Goal: Task Accomplishment & Management: Manage account settings

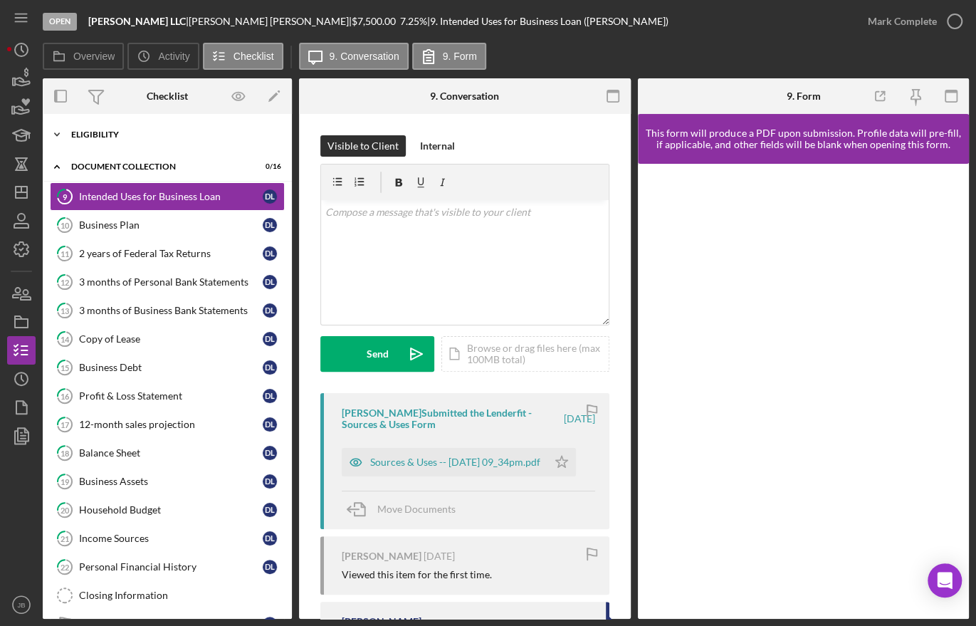
click at [91, 127] on div "Icon/Expander Eligibility 9 / 9" at bounding box center [167, 134] width 249 height 28
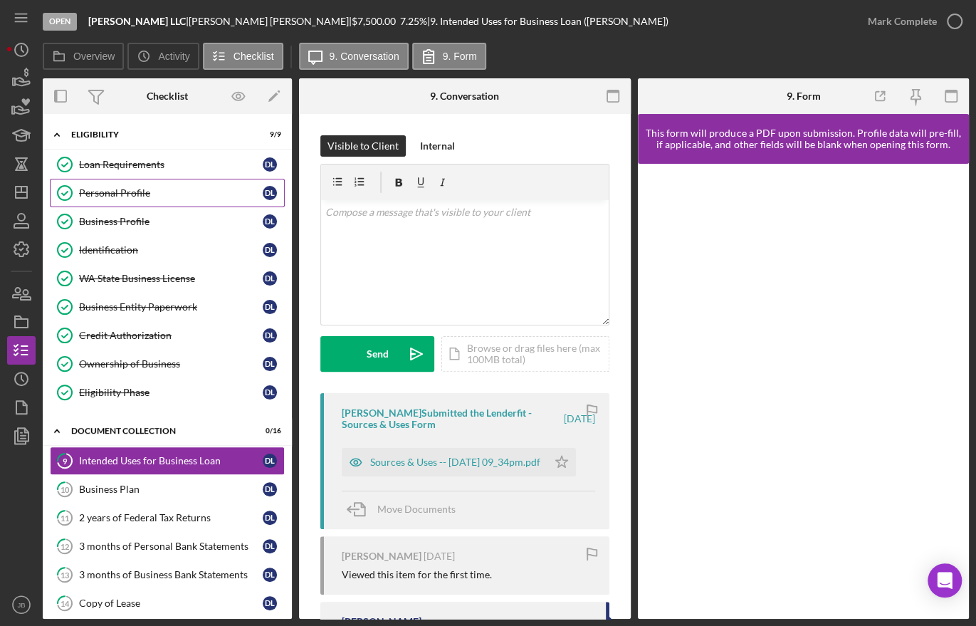
click at [120, 191] on div "Personal Profile" at bounding box center [171, 192] width 184 height 11
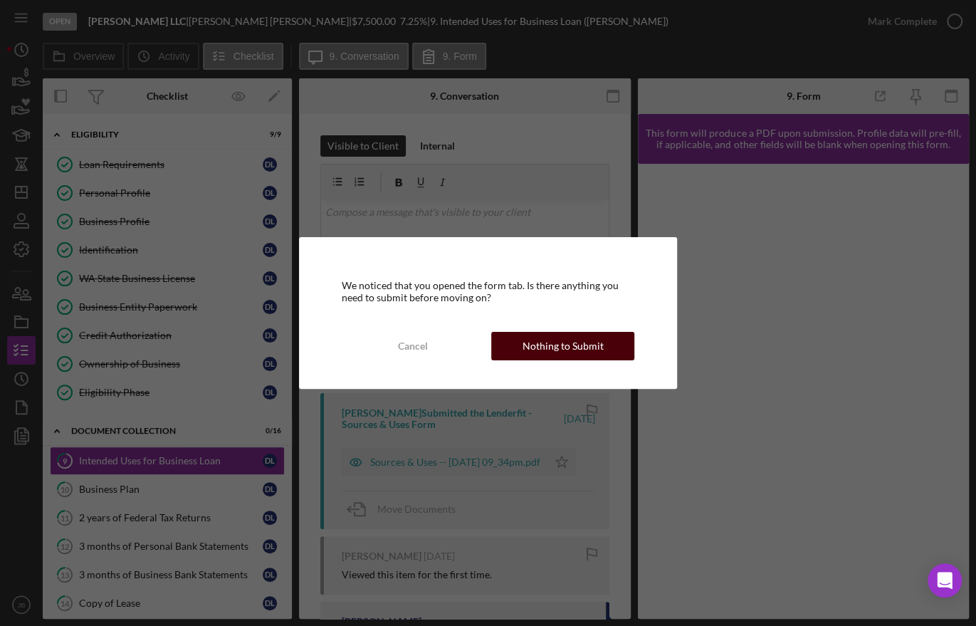
click at [530, 340] on div "Nothing to Submit" at bounding box center [562, 346] width 81 height 28
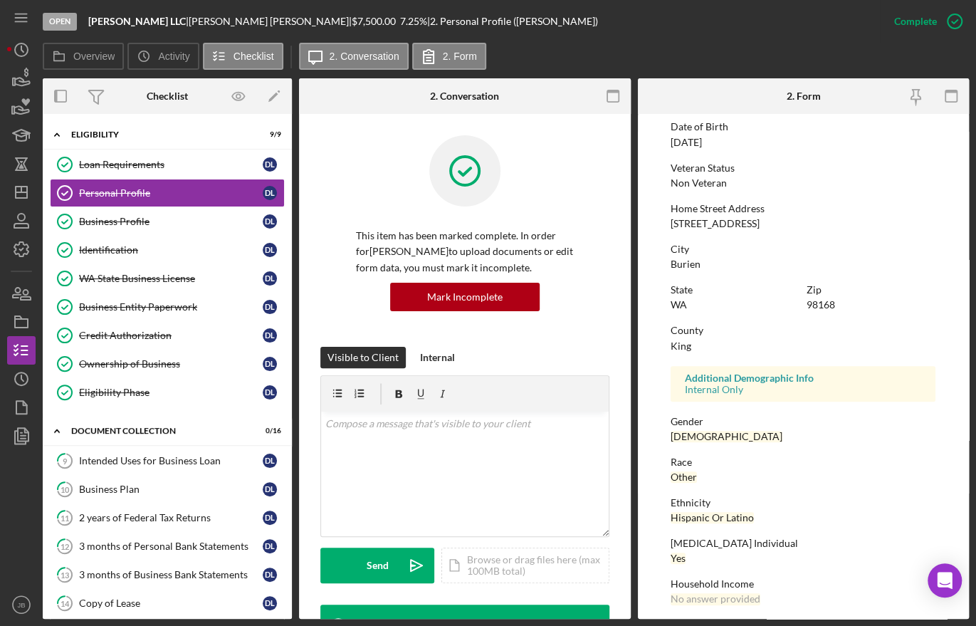
scroll to position [171, 0]
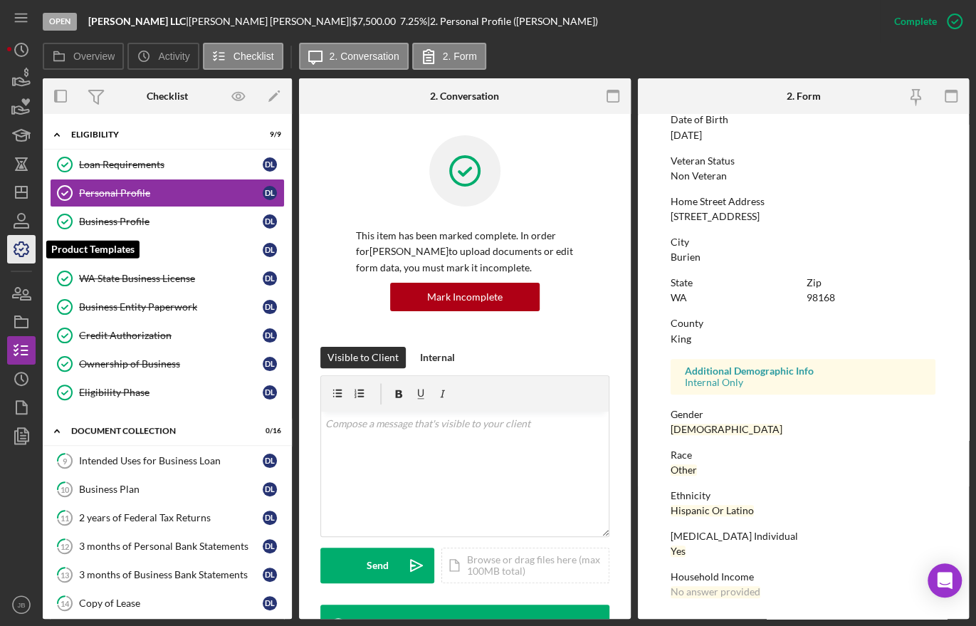
click at [22, 251] on icon "button" at bounding box center [22, 249] width 36 height 36
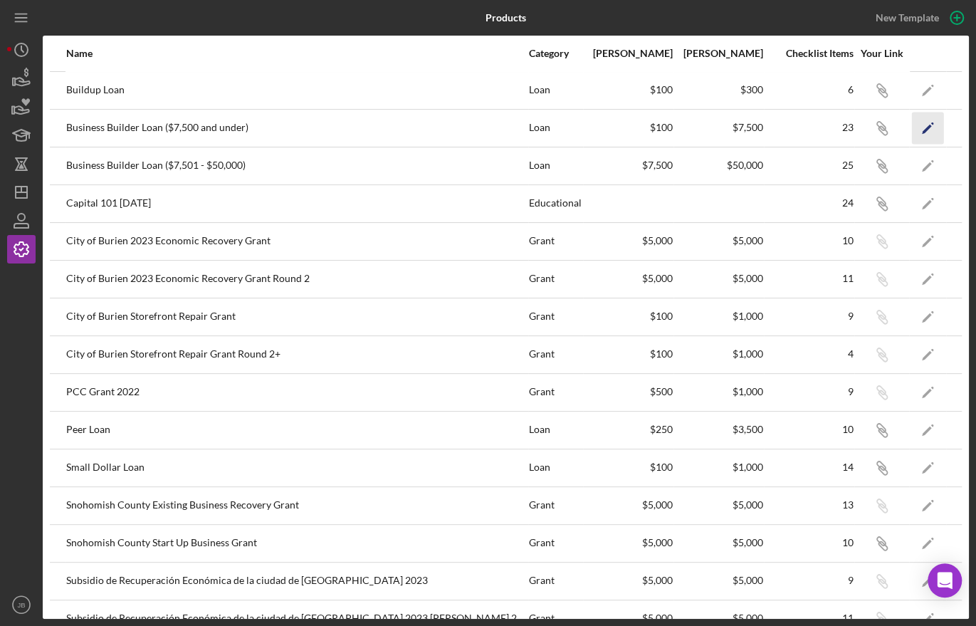
click at [915, 132] on icon "Icon/Edit" at bounding box center [928, 128] width 32 height 32
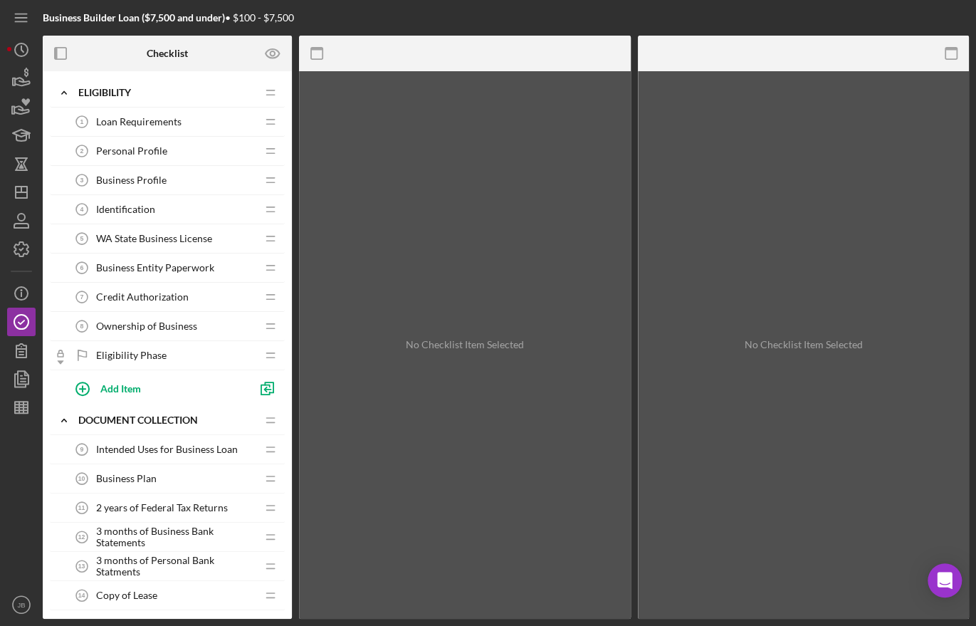
click at [118, 149] on span "Personal Profile" at bounding box center [131, 150] width 71 height 11
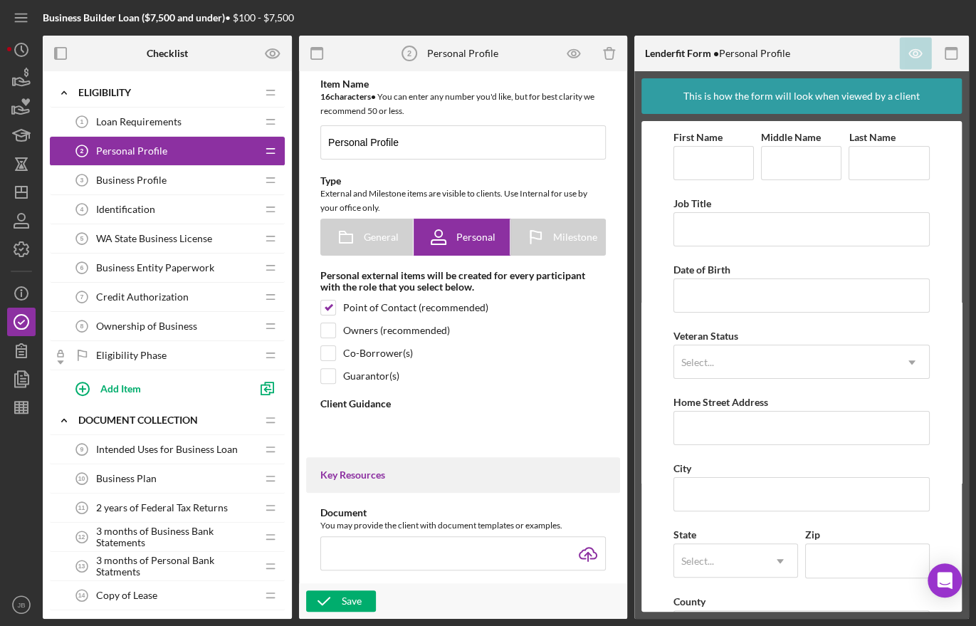
type textarea "<div> <div>This first form will ask some very basic questions to get you starte…"
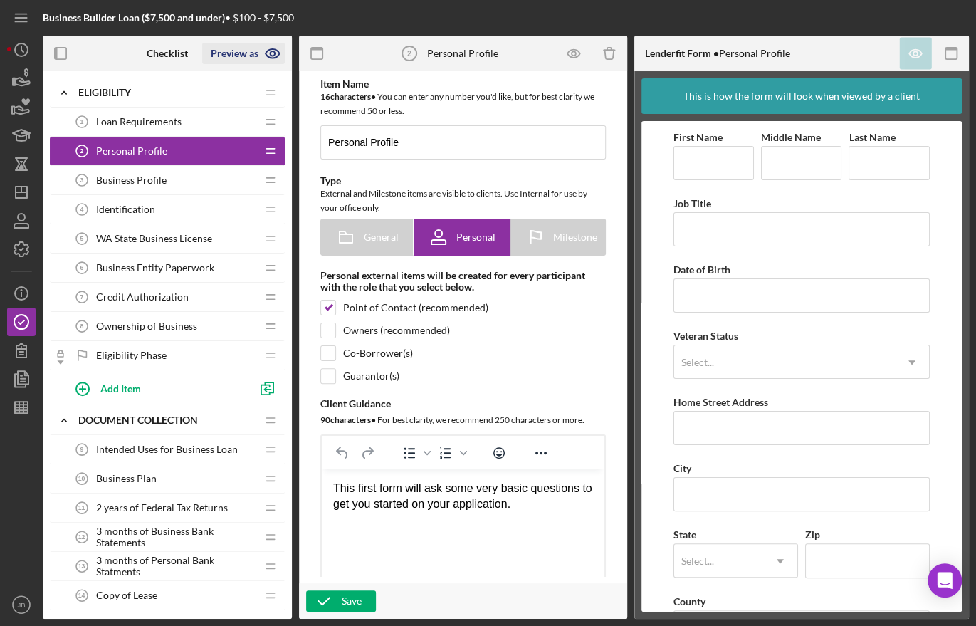
click at [268, 51] on icon "button" at bounding box center [273, 54] width 36 height 36
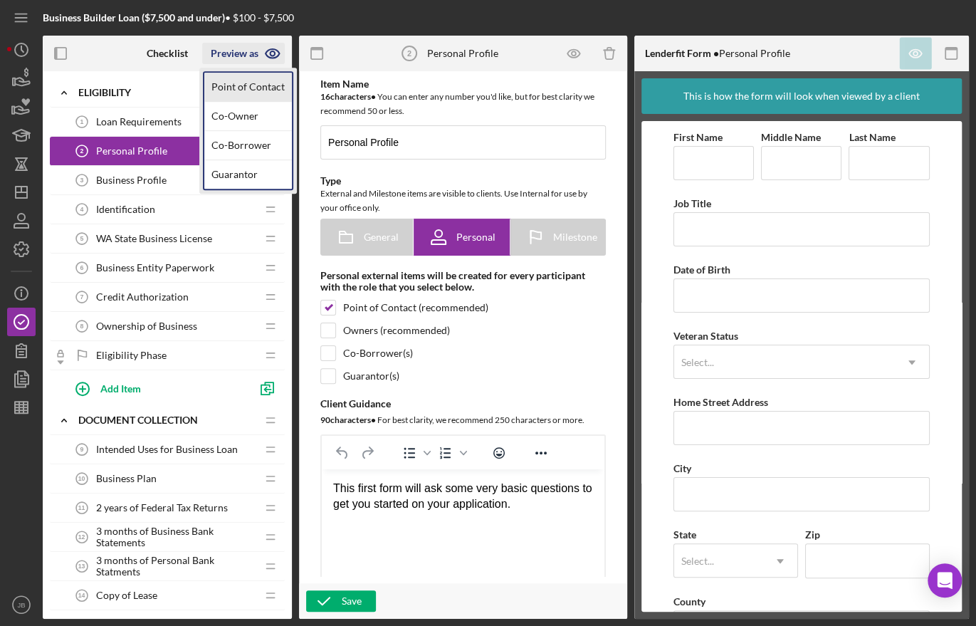
click at [255, 87] on link "Point of Contact" at bounding box center [248, 87] width 88 height 29
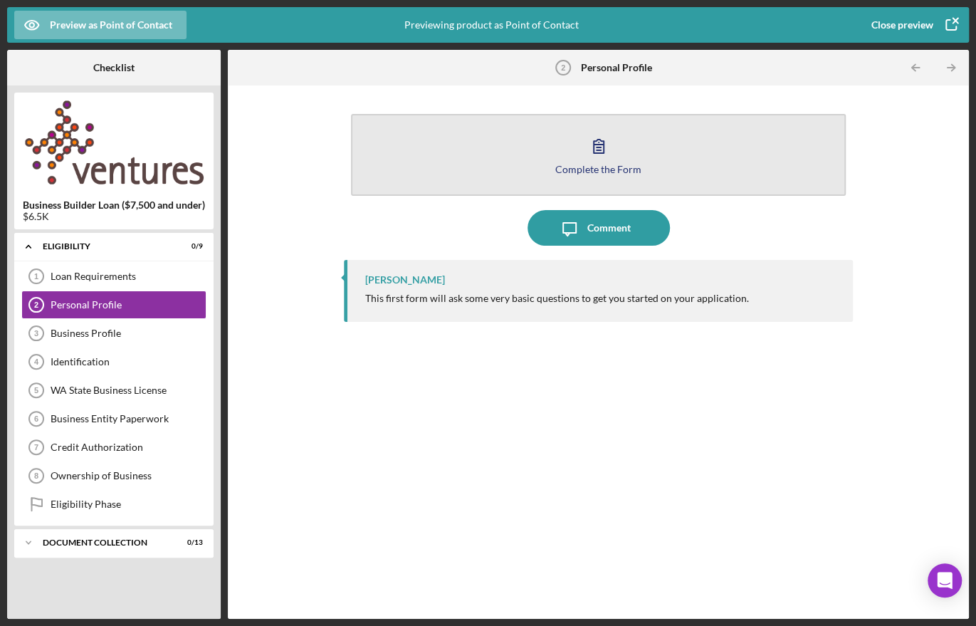
click at [606, 159] on icon "button" at bounding box center [599, 146] width 36 height 36
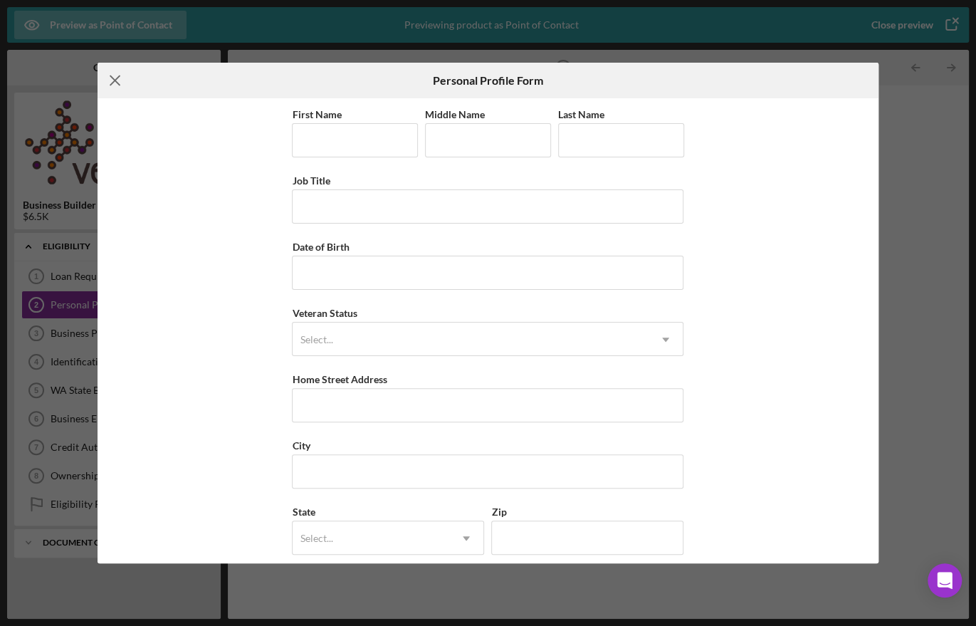
click at [115, 79] on line at bounding box center [114, 80] width 9 height 9
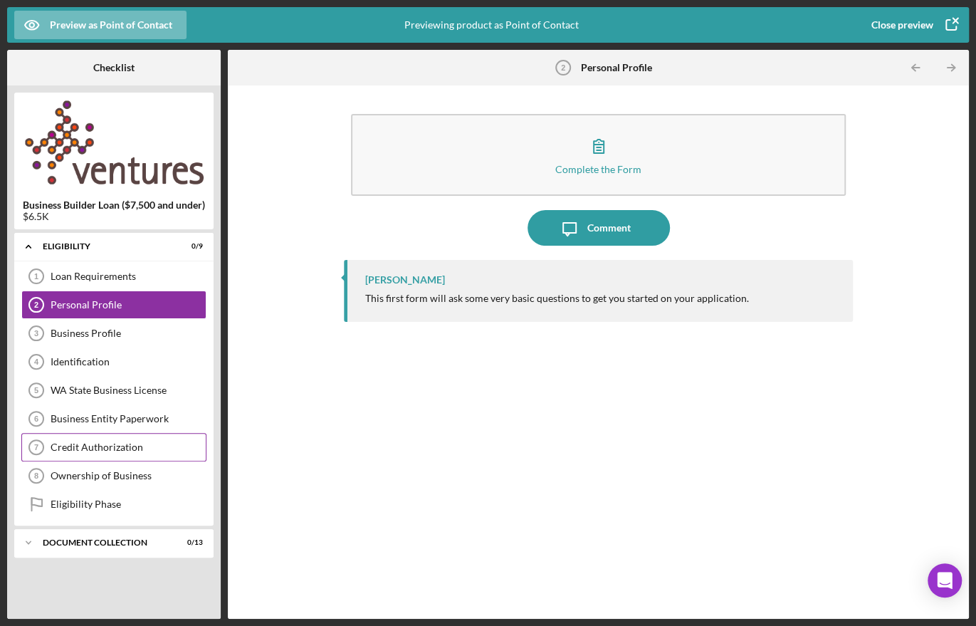
click at [102, 444] on div "Credit Authorization" at bounding box center [128, 446] width 155 height 11
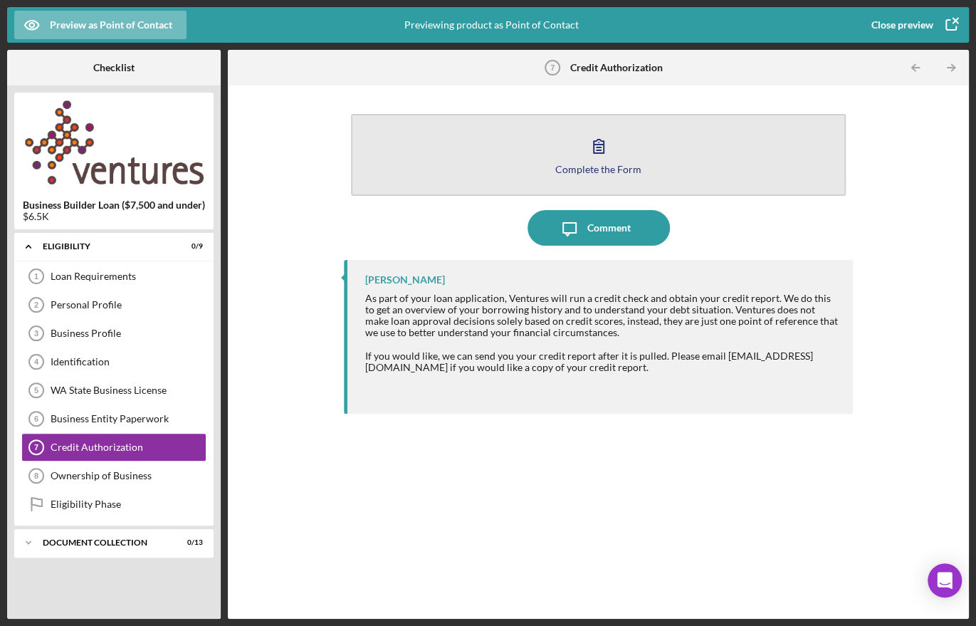
click at [599, 149] on icon "button" at bounding box center [599, 146] width 36 height 36
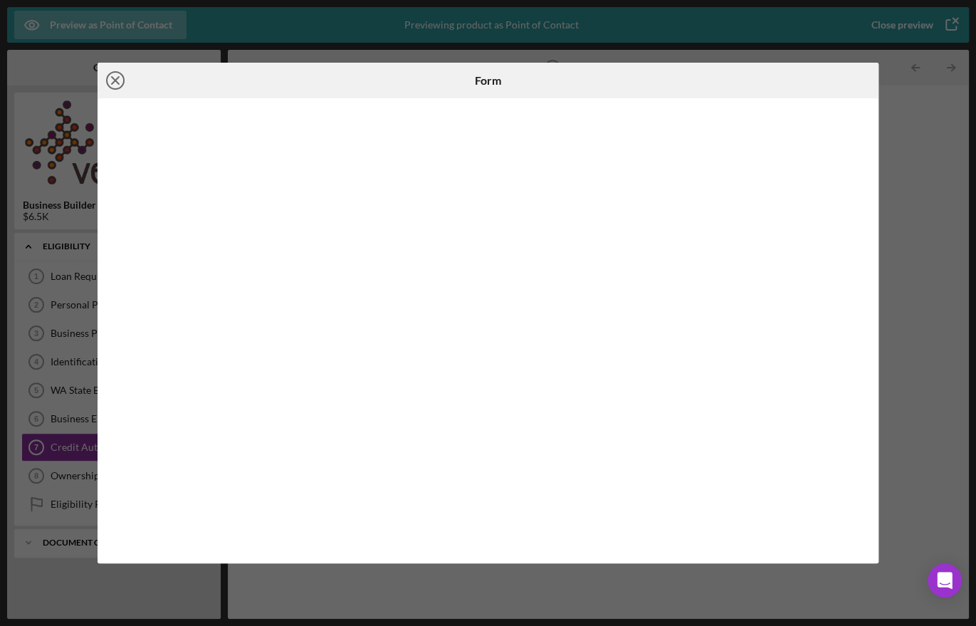
click at [115, 79] on line at bounding box center [115, 80] width 7 height 7
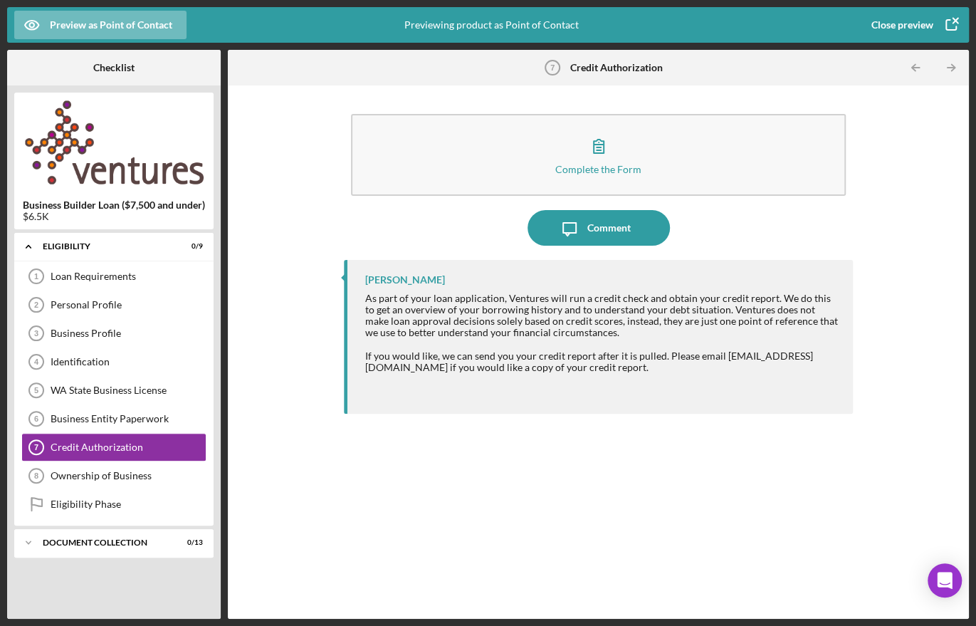
click at [943, 20] on icon "button" at bounding box center [951, 25] width 36 height 36
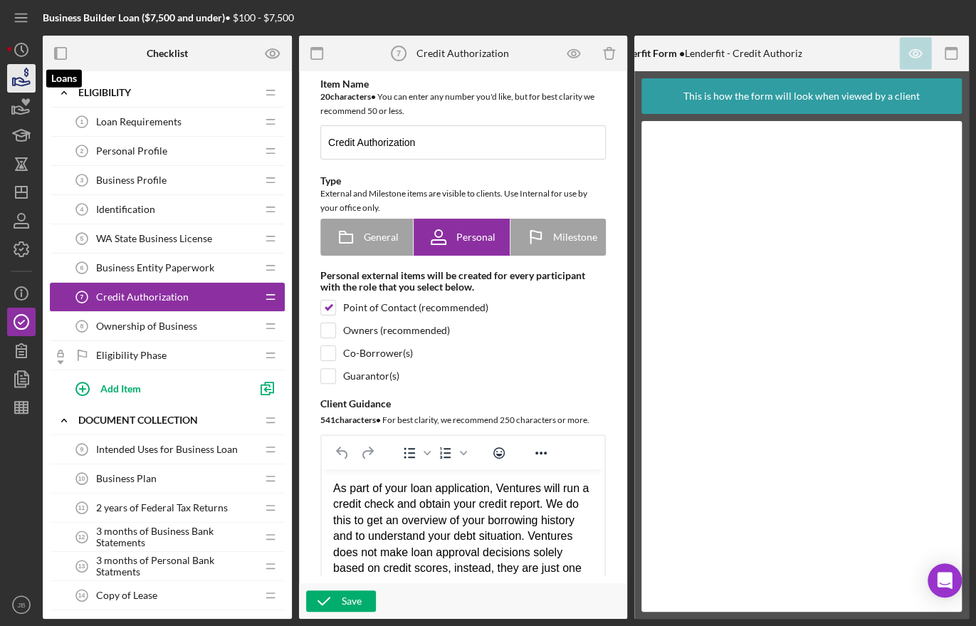
click at [18, 79] on icon "button" at bounding box center [22, 79] width 36 height 36
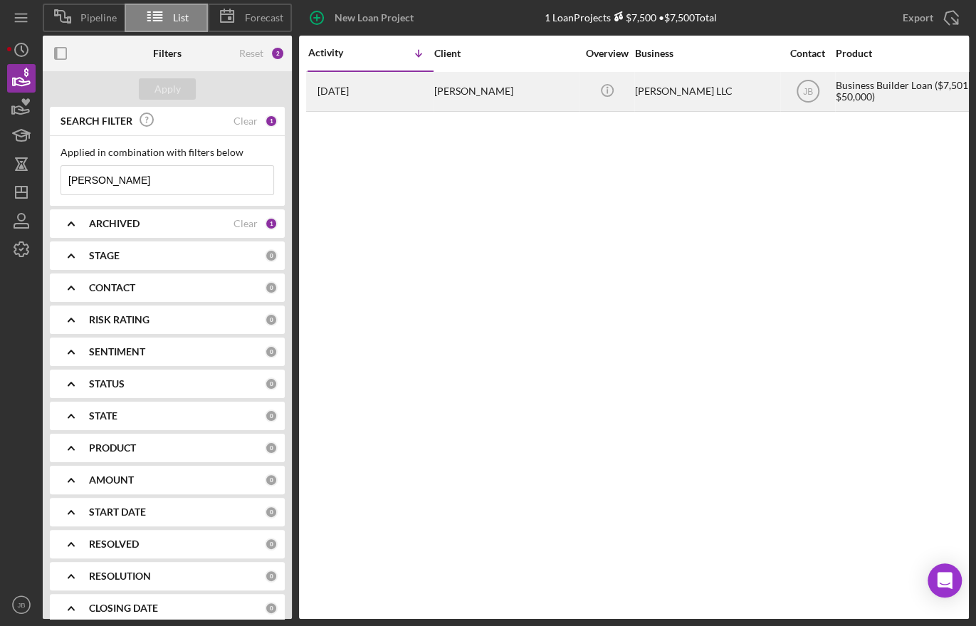
click at [468, 91] on div "[PERSON_NAME]" at bounding box center [505, 92] width 142 height 38
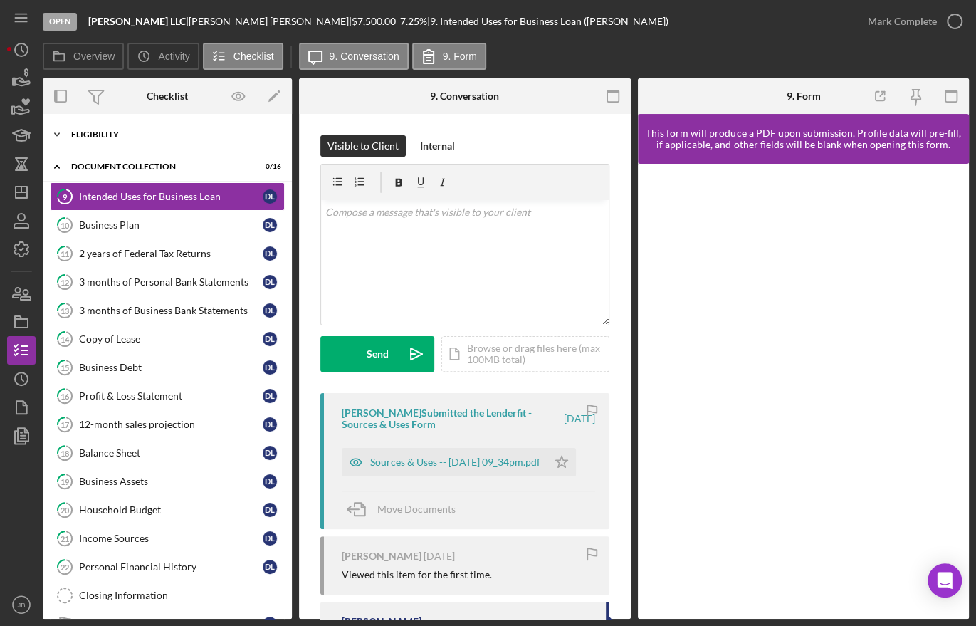
click at [114, 135] on div "Eligibility" at bounding box center [172, 134] width 203 height 9
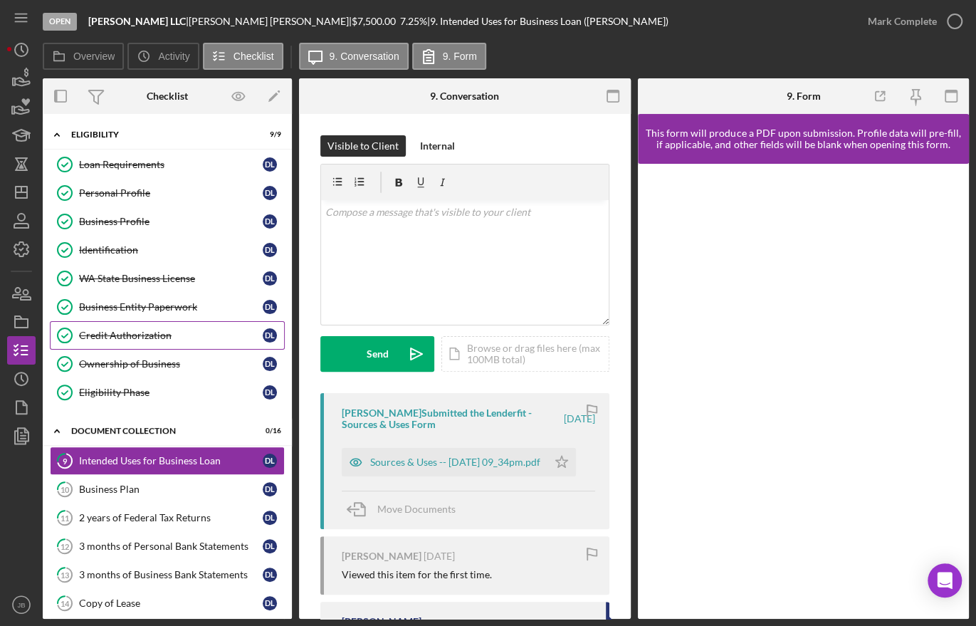
click at [158, 331] on div "Credit Authorization" at bounding box center [171, 335] width 184 height 11
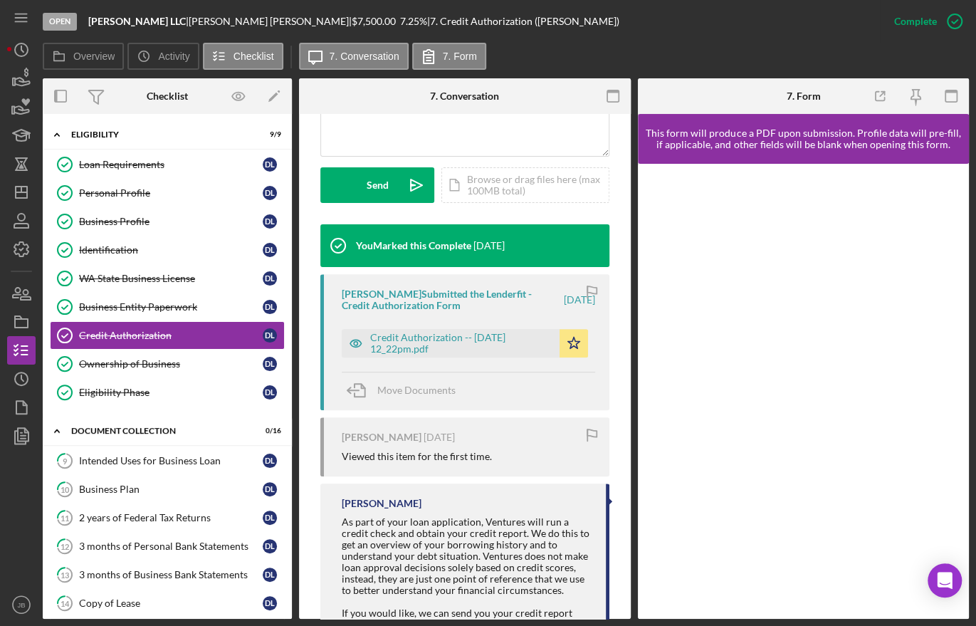
scroll to position [472, 0]
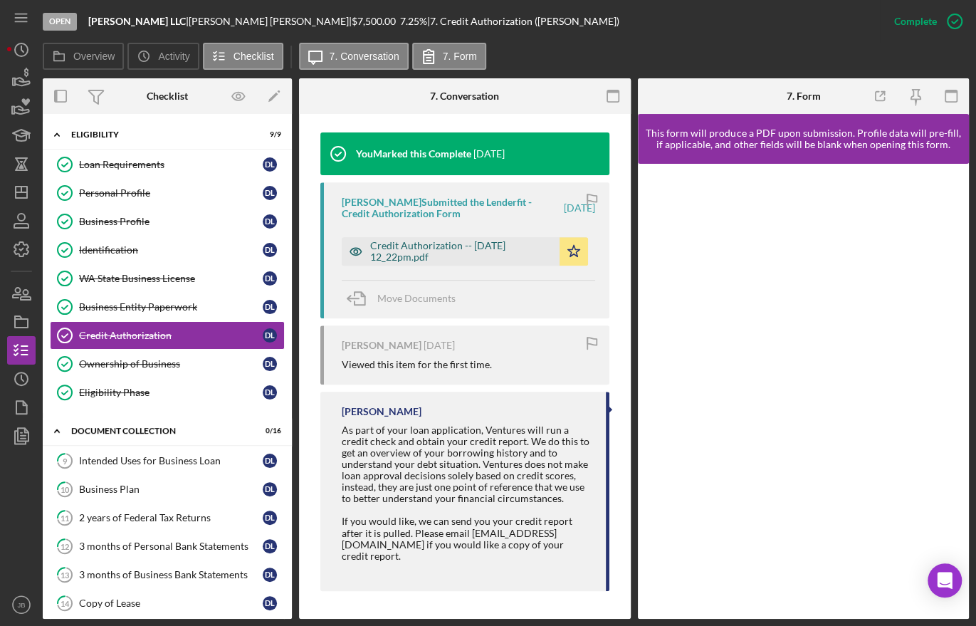
click at [466, 244] on div "Credit Authorization -- [DATE] 12_22pm.pdf" at bounding box center [461, 251] width 182 height 23
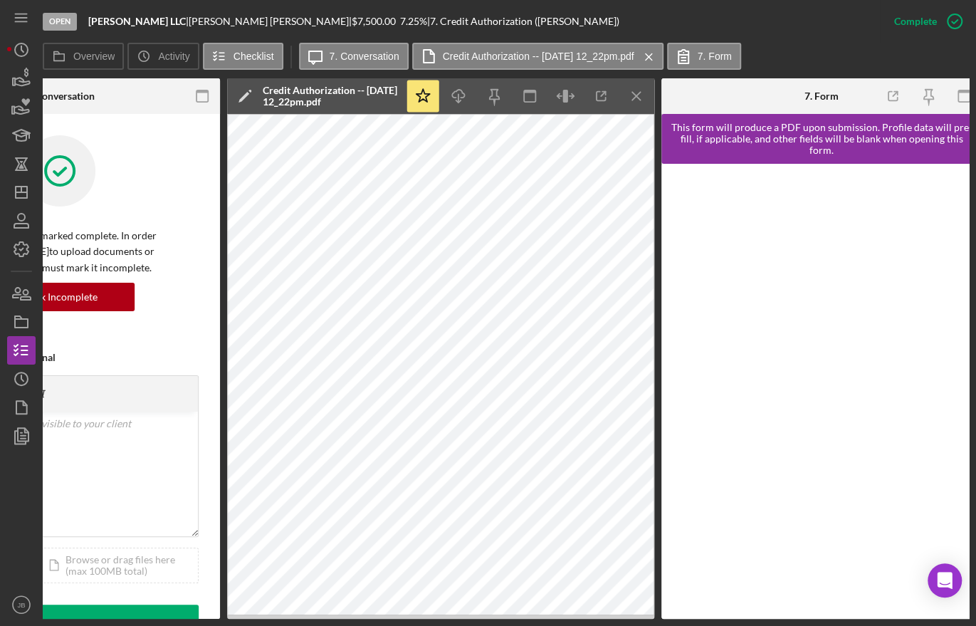
scroll to position [0, 412]
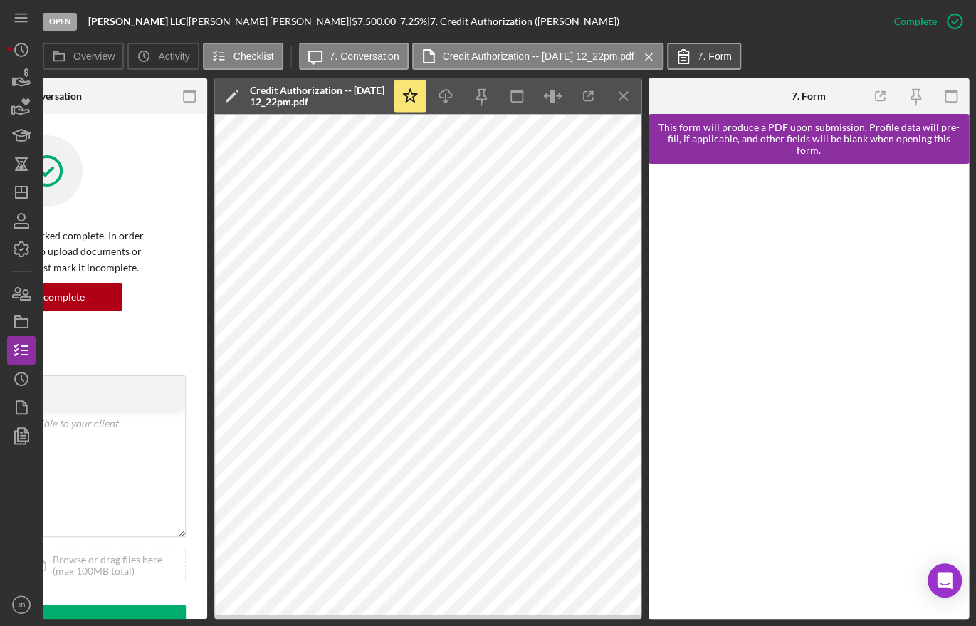
click at [732, 53] on label "7. Form" at bounding box center [715, 56] width 34 height 11
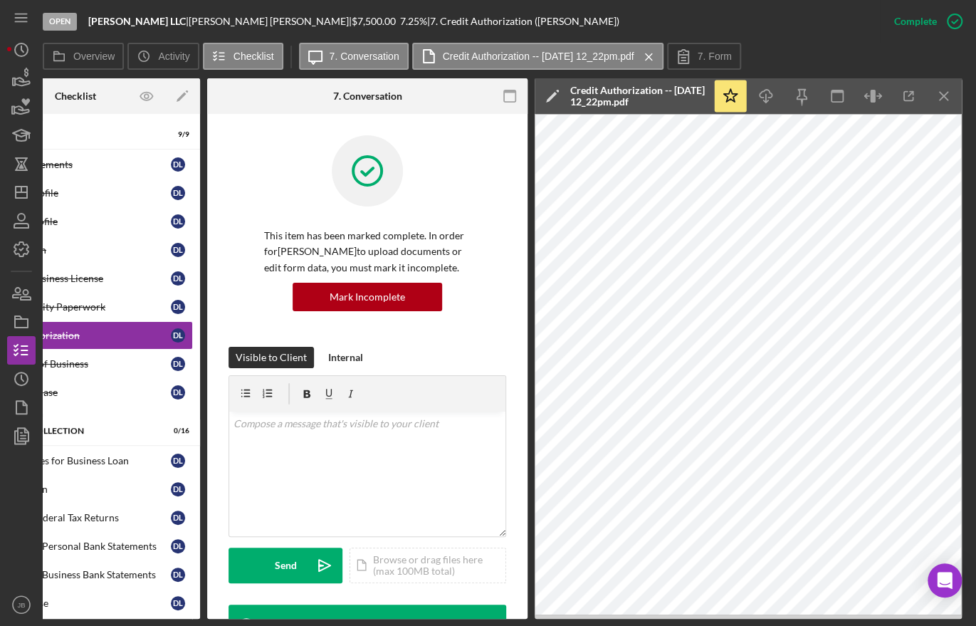
scroll to position [0, 91]
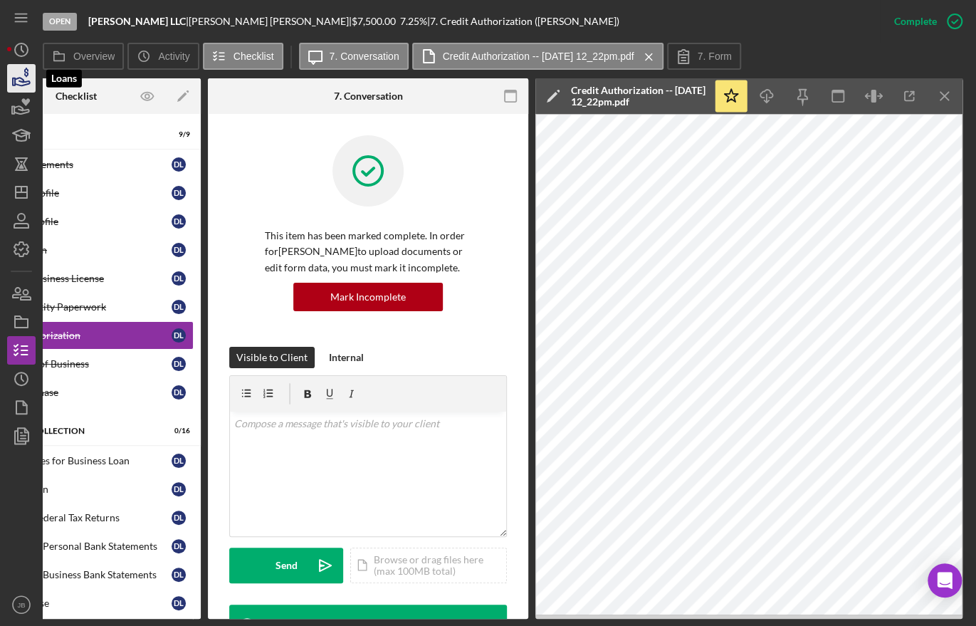
click at [23, 78] on icon "button" at bounding box center [22, 79] width 36 height 36
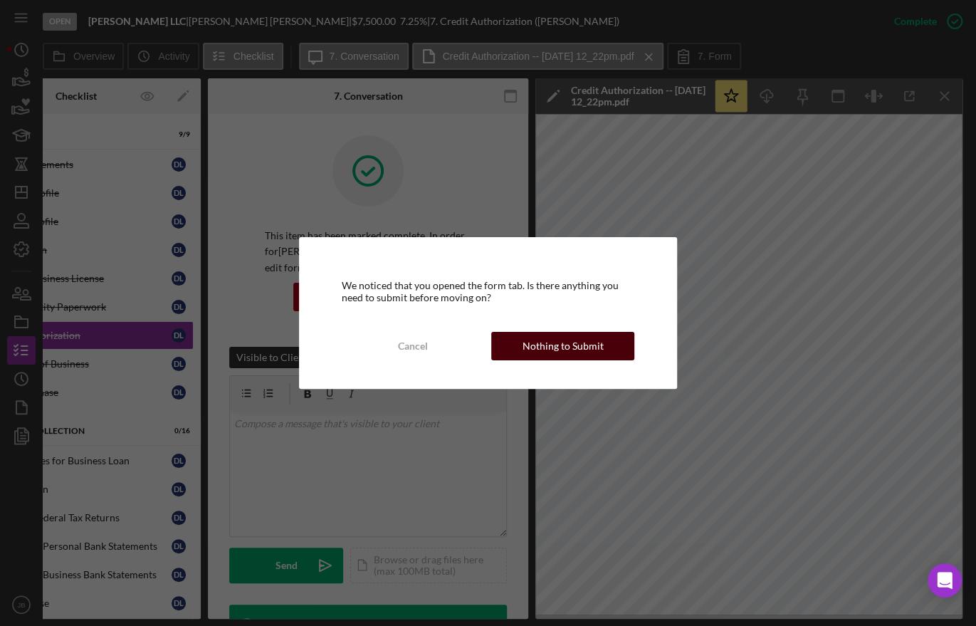
click at [581, 343] on div "Nothing to Submit" at bounding box center [562, 346] width 81 height 28
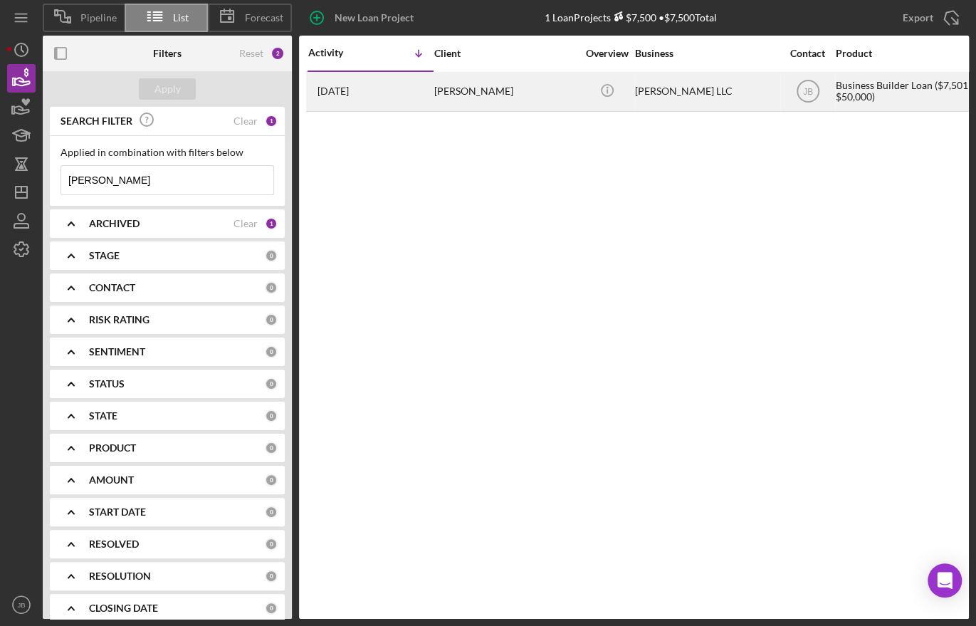
click at [467, 89] on div "[PERSON_NAME]" at bounding box center [505, 92] width 142 height 38
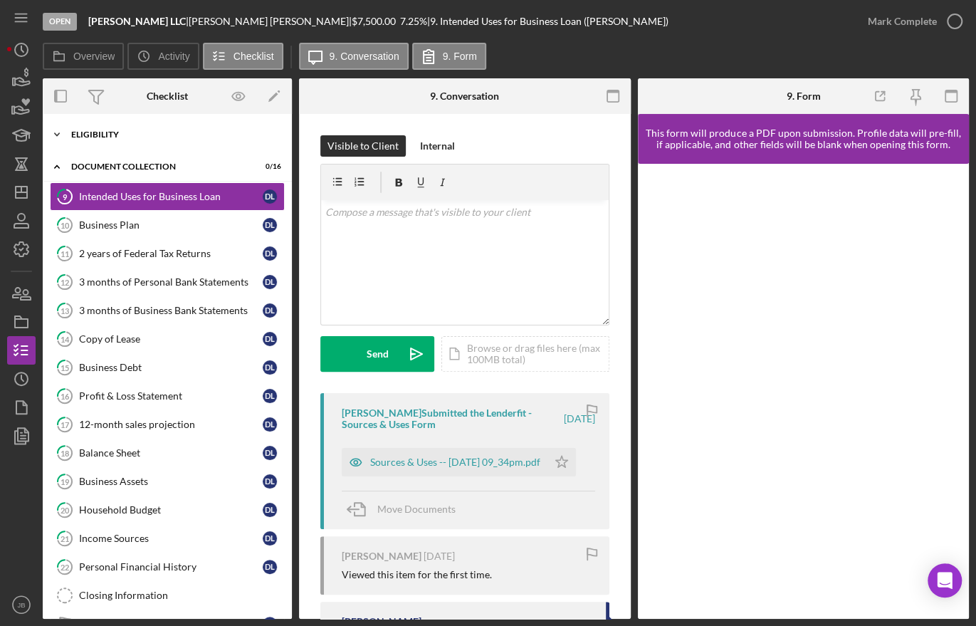
click at [162, 133] on div "Eligibility" at bounding box center [172, 134] width 203 height 9
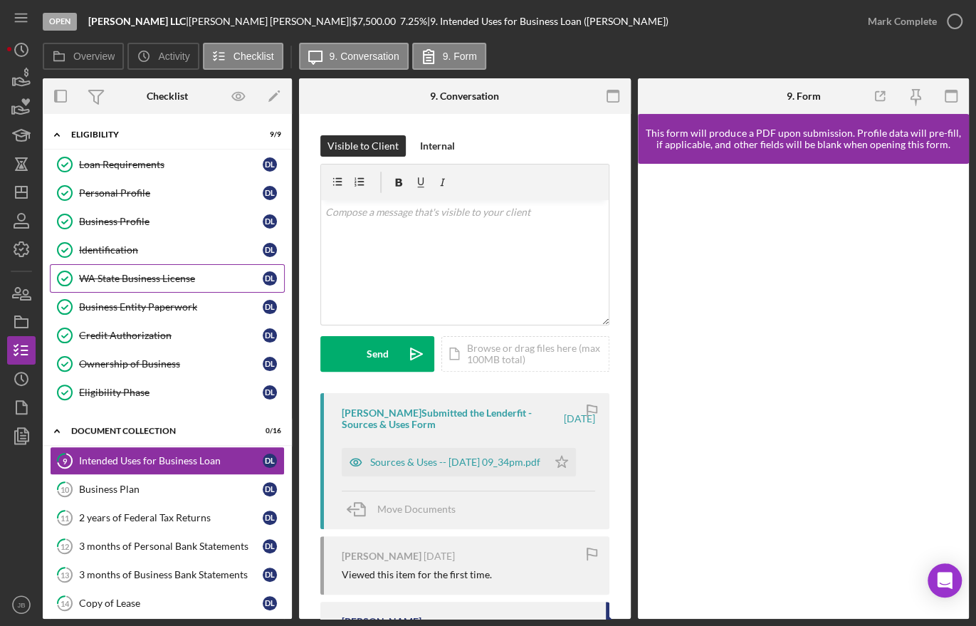
click at [157, 273] on div "WA State Business License" at bounding box center [171, 278] width 184 height 11
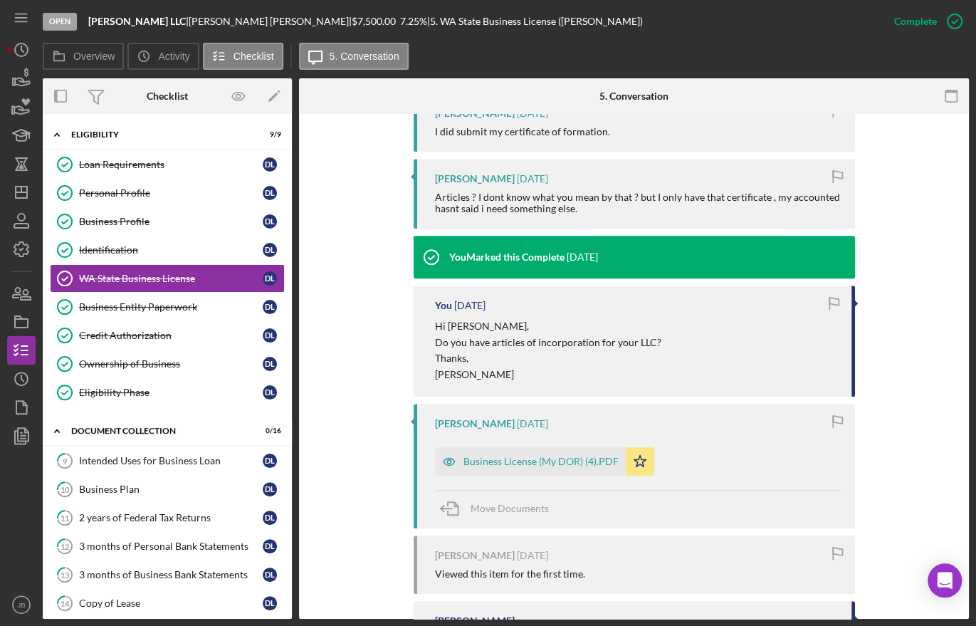
scroll to position [614, 0]
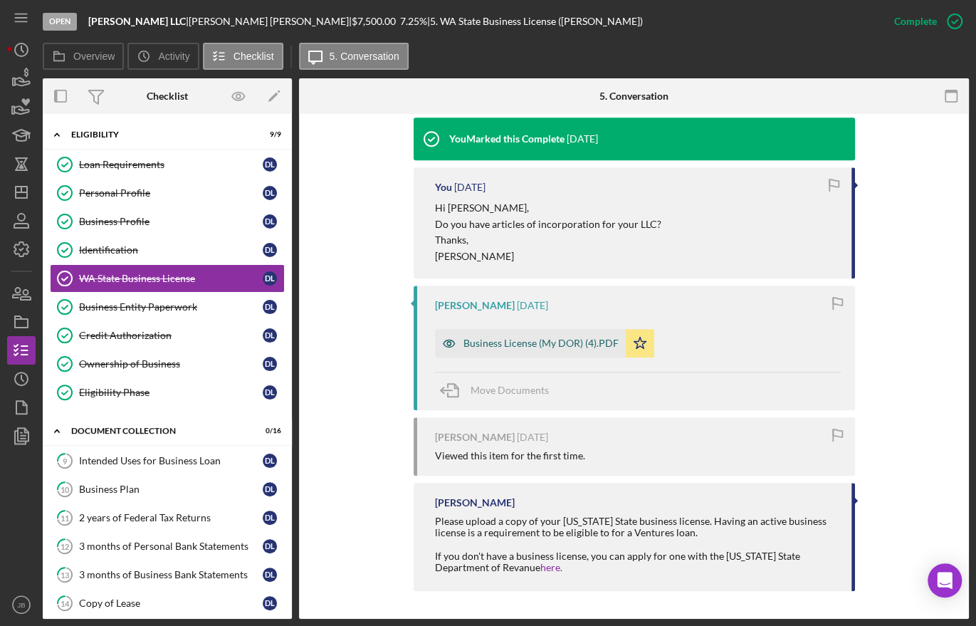
click at [556, 341] on div "Business License (My DOR) (4).PDF" at bounding box center [540, 342] width 155 height 11
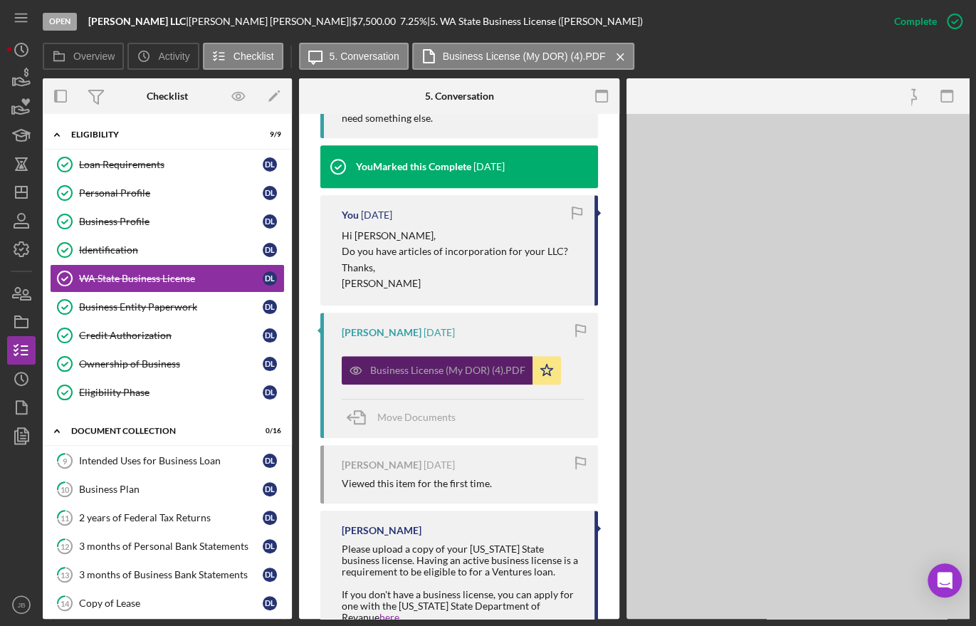
scroll to position [641, 0]
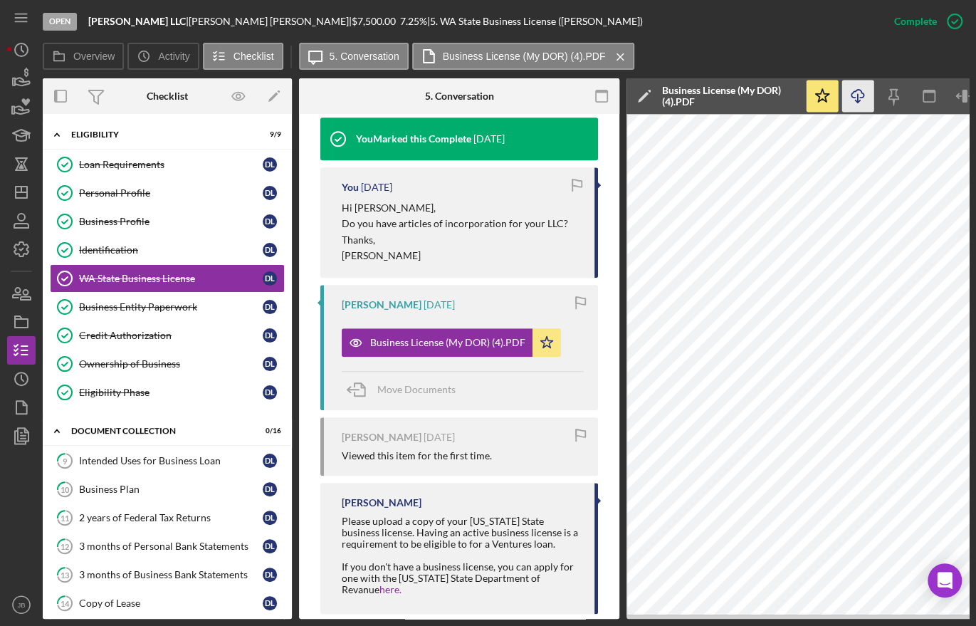
click at [860, 93] on icon "Icon/Download" at bounding box center [858, 96] width 32 height 32
click at [161, 164] on div "Loan Requirements" at bounding box center [171, 164] width 184 height 11
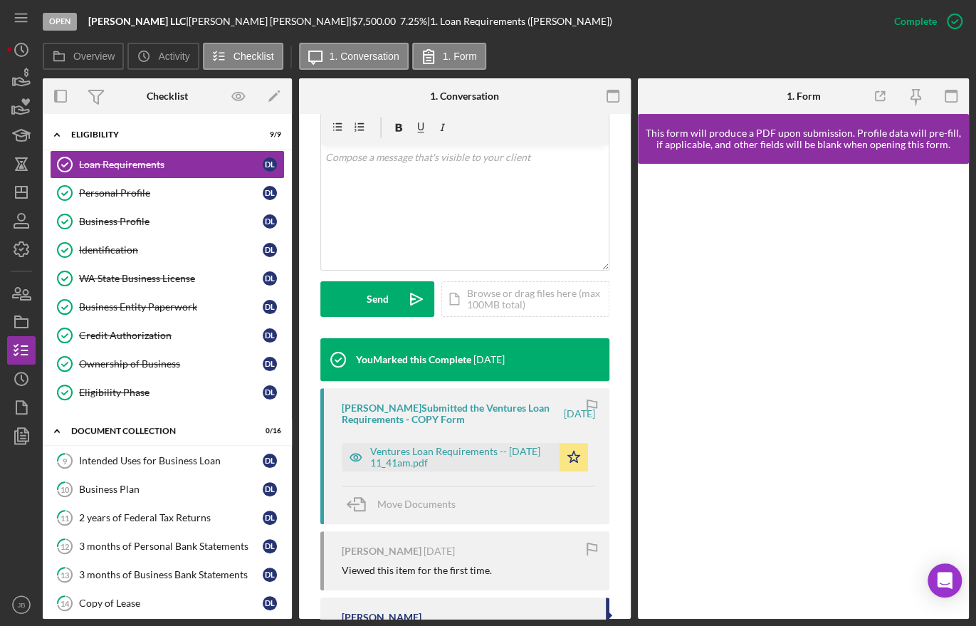
scroll to position [237, 0]
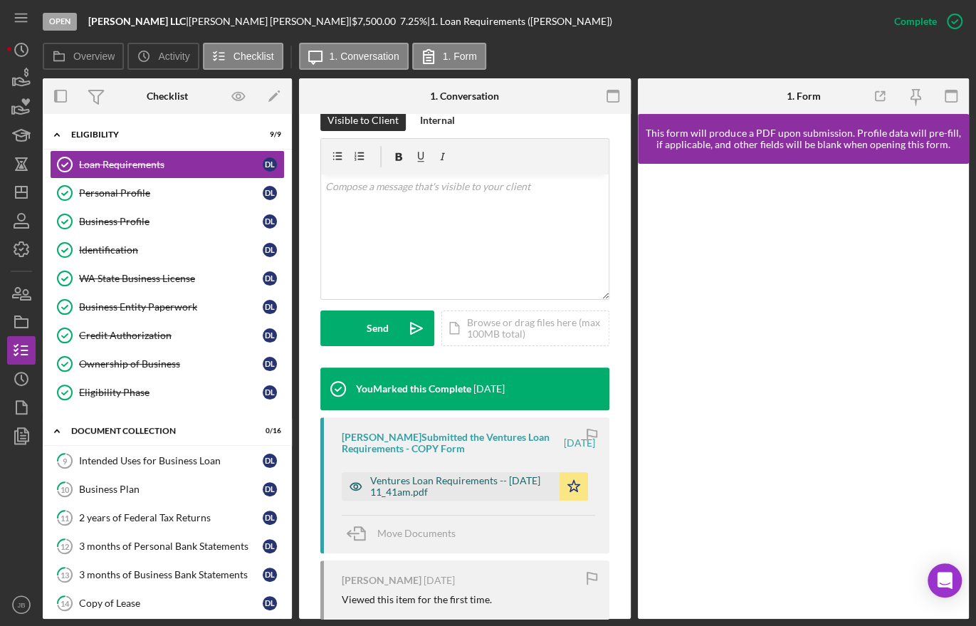
click at [454, 482] on div "Ventures Loan Requirements -- [DATE] 11_41am.pdf" at bounding box center [461, 486] width 182 height 23
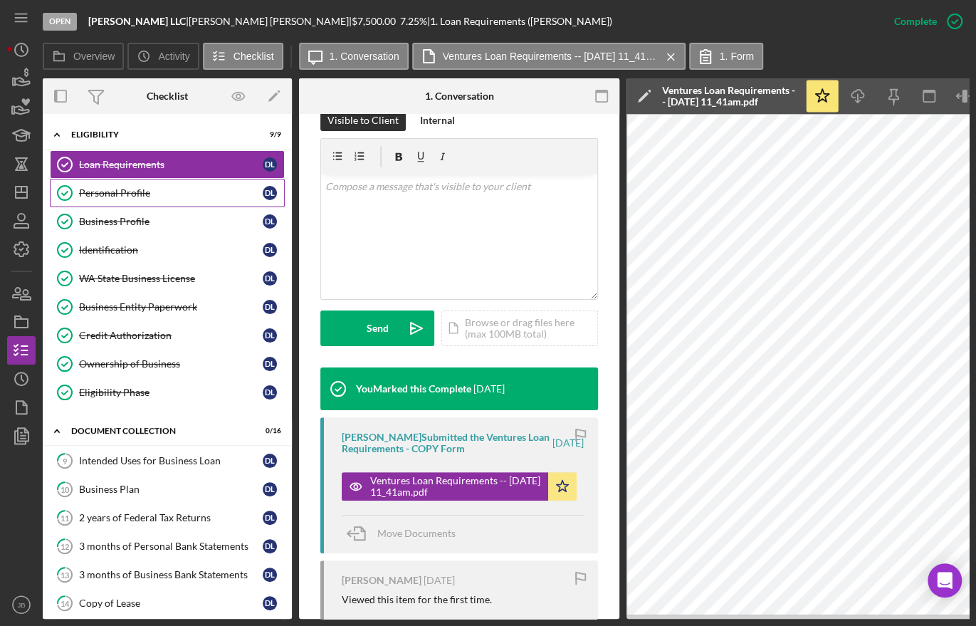
click at [154, 199] on link "Personal Profile Personal Profile D L" at bounding box center [167, 193] width 235 height 28
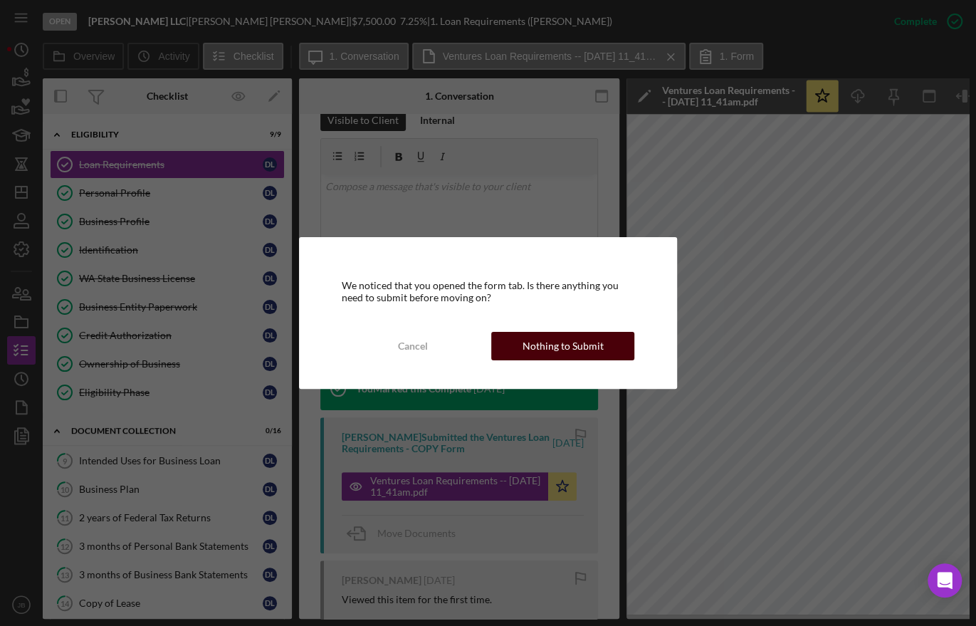
click at [601, 337] on button "Nothing to Submit" at bounding box center [562, 346] width 143 height 28
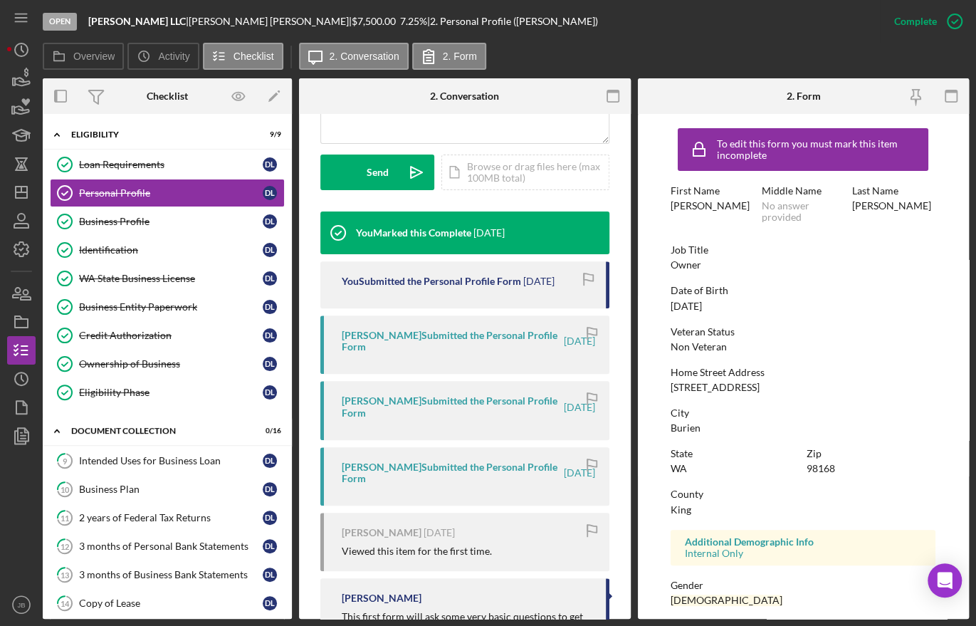
scroll to position [296, 0]
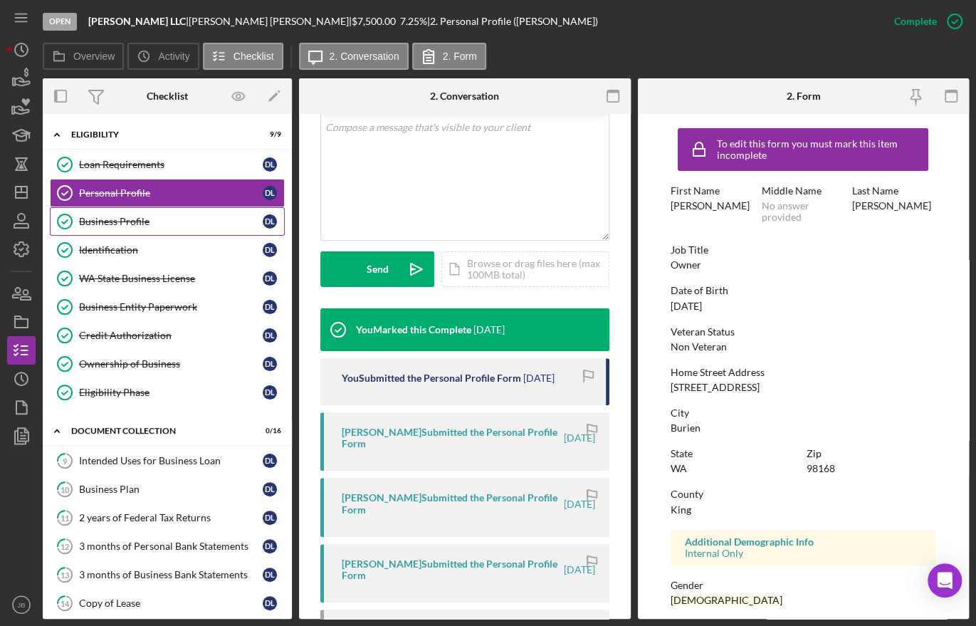
click at [130, 218] on div "Business Profile" at bounding box center [171, 221] width 184 height 11
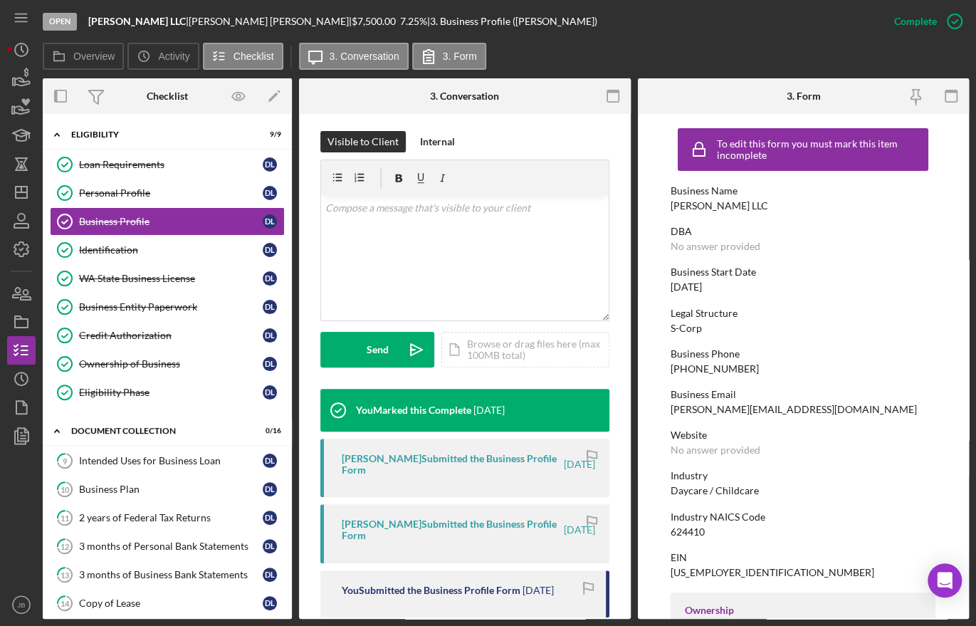
scroll to position [316, 0]
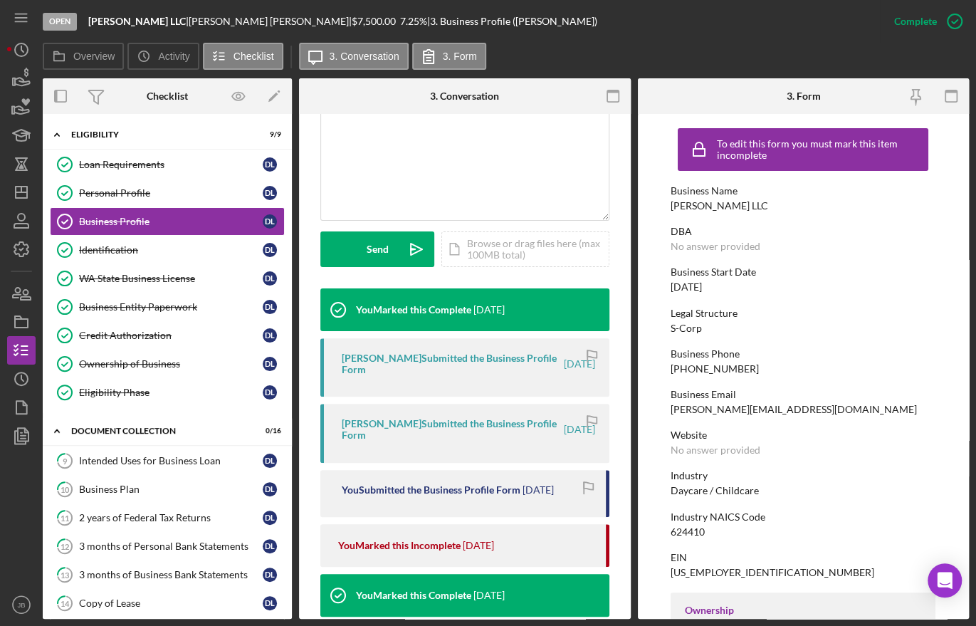
click at [404, 377] on div "[PERSON_NAME] Submitted the Business Profile Form [DATE]" at bounding box center [464, 367] width 289 height 58
click at [426, 488] on div "You Submitted the Business Profile Form" at bounding box center [431, 489] width 179 height 11
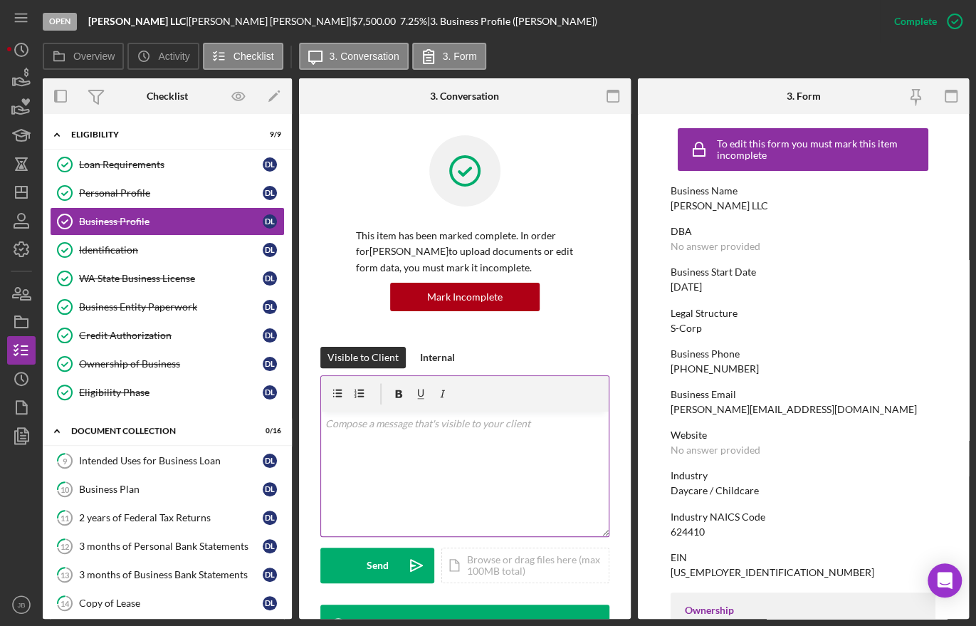
scroll to position [237, 0]
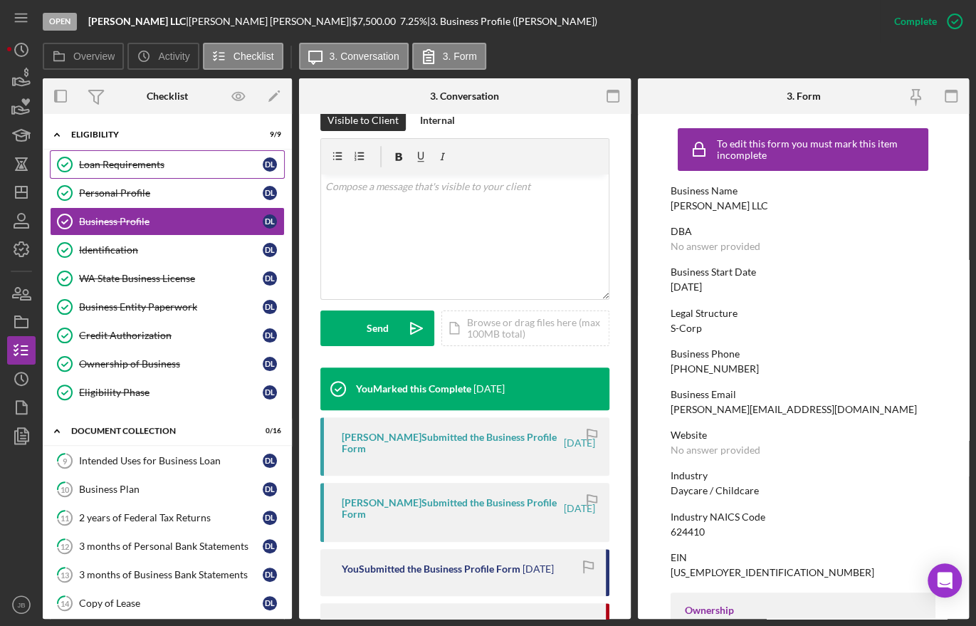
click at [135, 159] on div "Loan Requirements" at bounding box center [171, 164] width 184 height 11
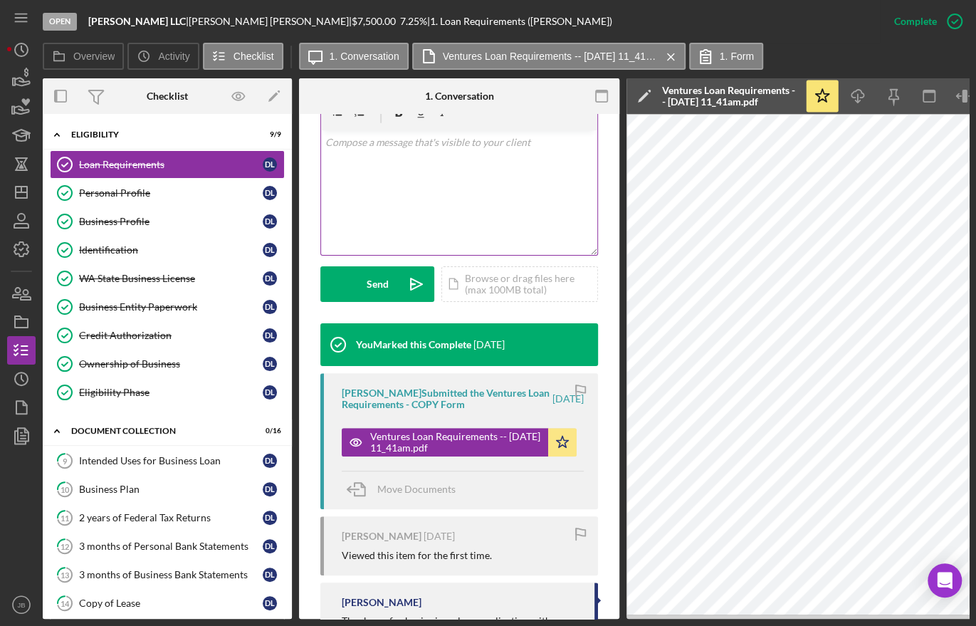
scroll to position [316, 0]
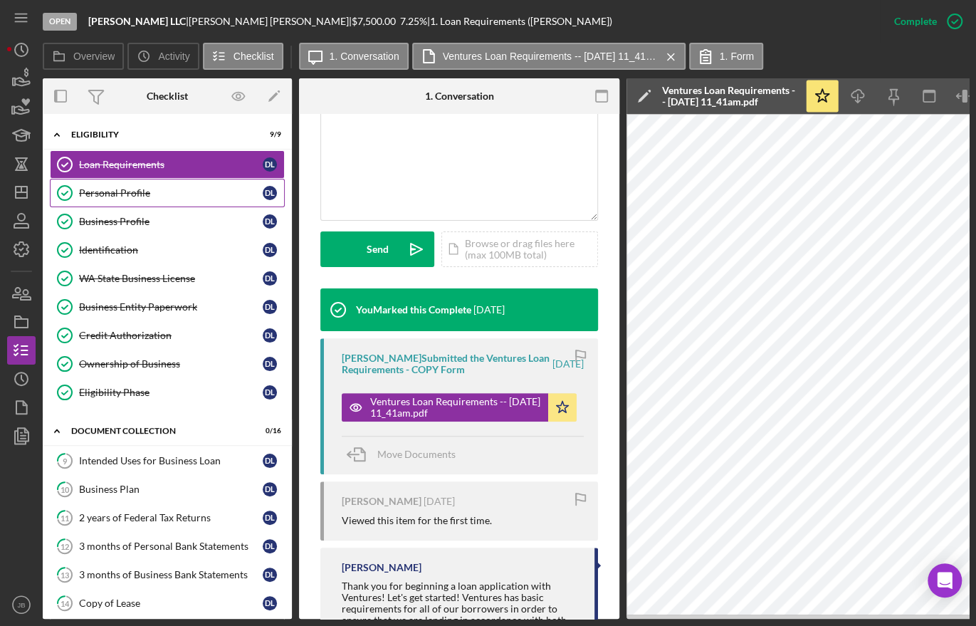
click at [142, 196] on div "Personal Profile" at bounding box center [171, 192] width 184 height 11
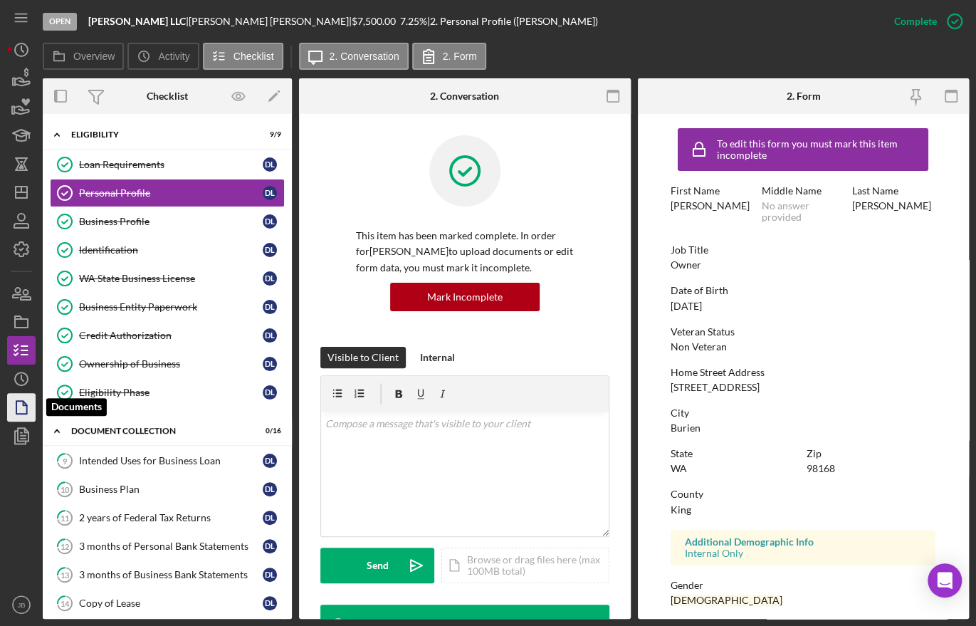
click at [27, 410] on polygon "button" at bounding box center [21, 407] width 11 height 13
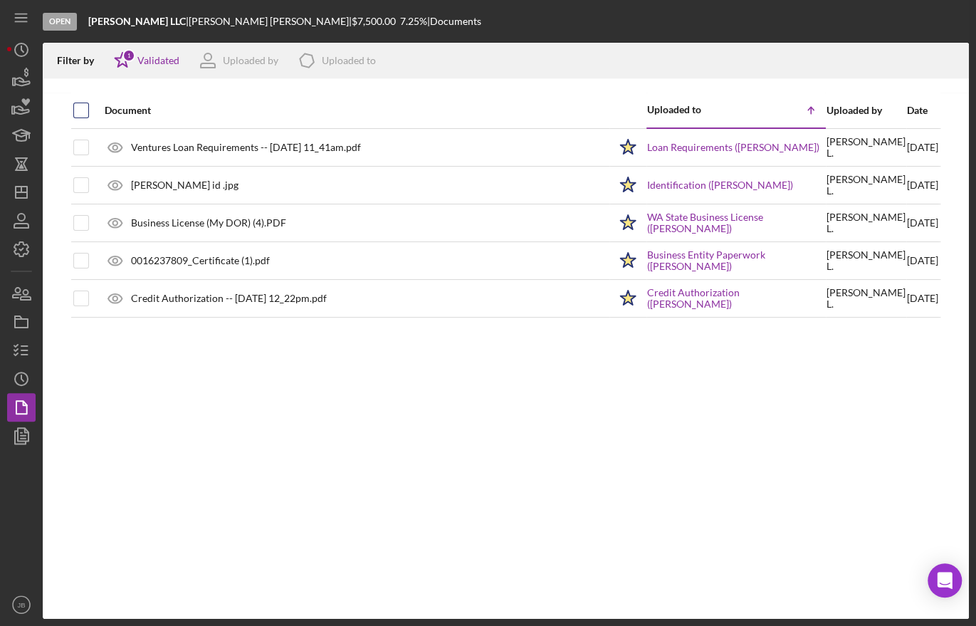
click at [83, 106] on input "checkbox" at bounding box center [81, 110] width 14 height 14
checkbox input "true"
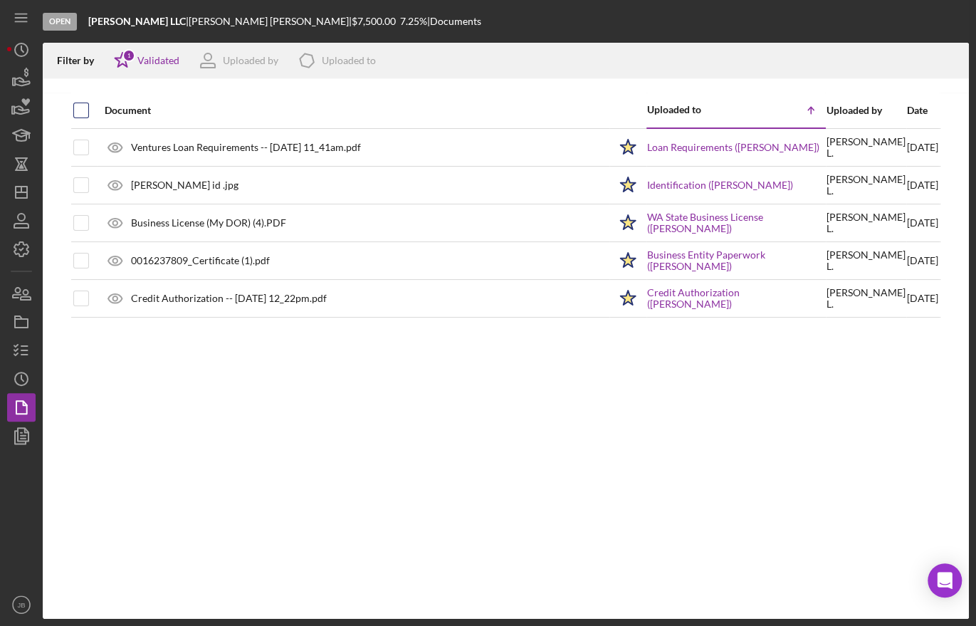
checkbox input "true"
click at [19, 78] on icon "button" at bounding box center [22, 79] width 36 height 36
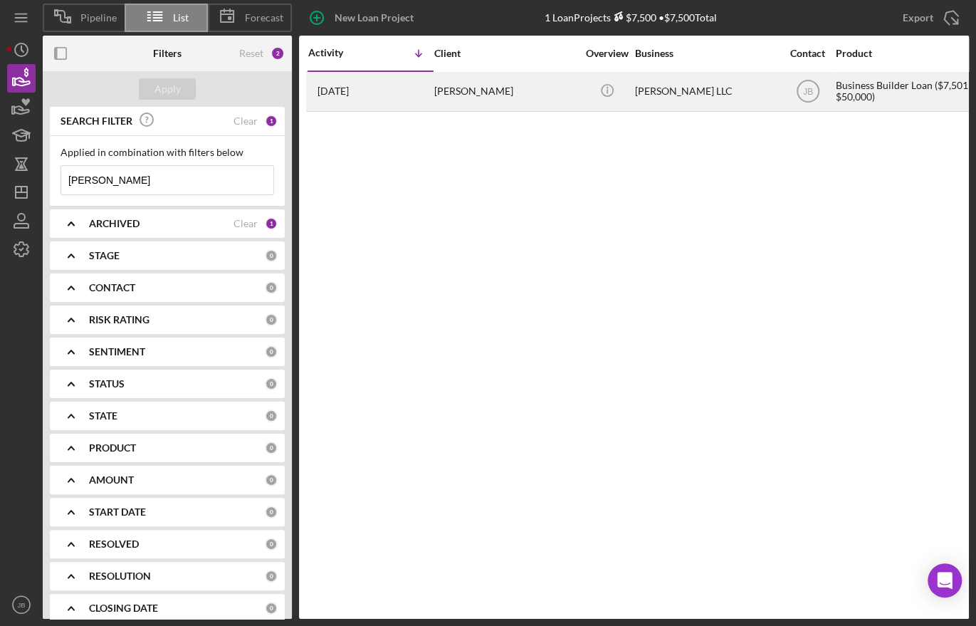
click at [461, 94] on div "[PERSON_NAME]" at bounding box center [505, 92] width 142 height 38
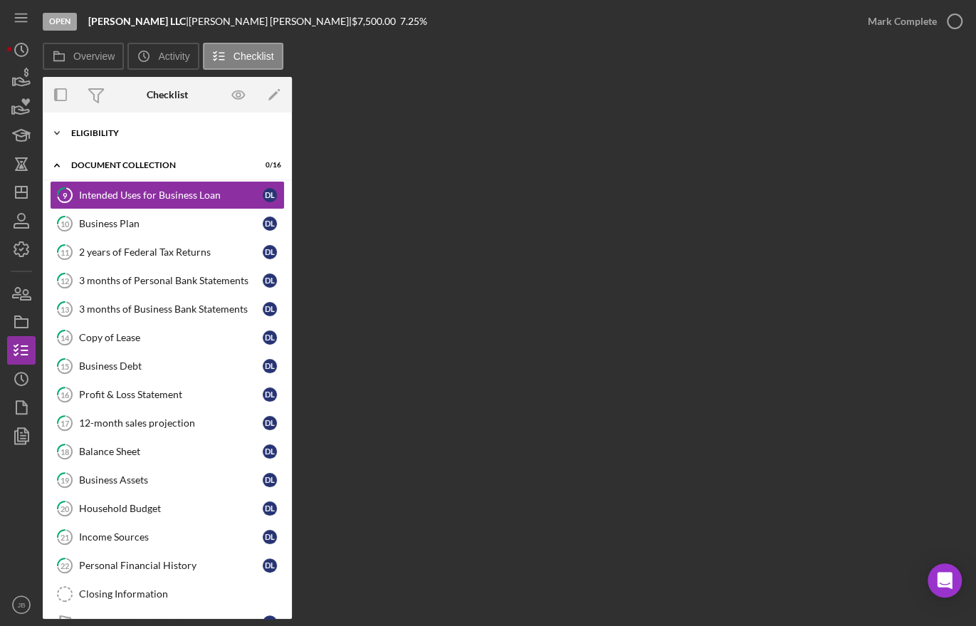
click at [149, 130] on div "Eligibility" at bounding box center [172, 133] width 203 height 9
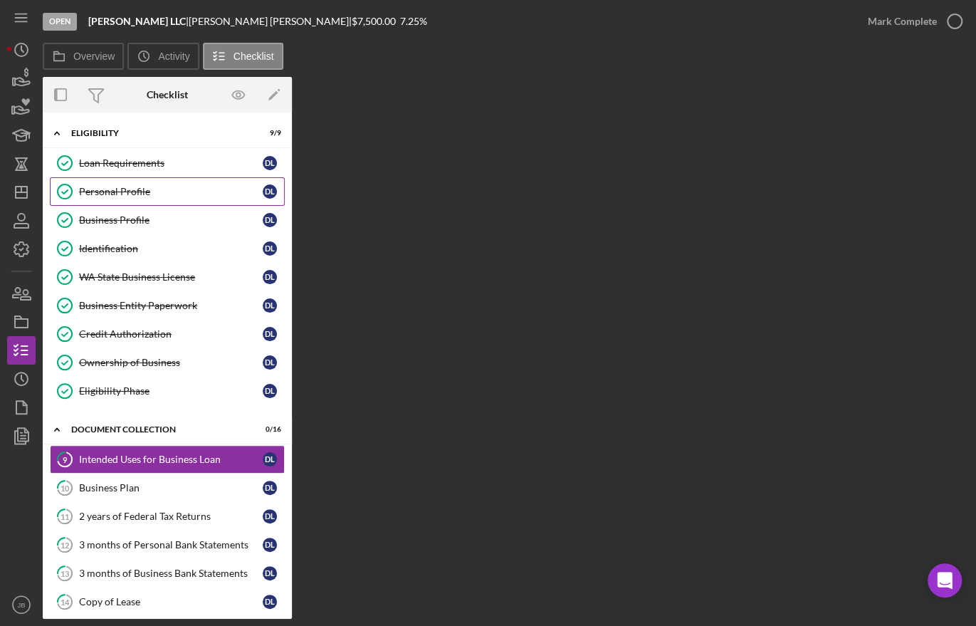
click at [147, 190] on div "Personal Profile" at bounding box center [171, 191] width 184 height 11
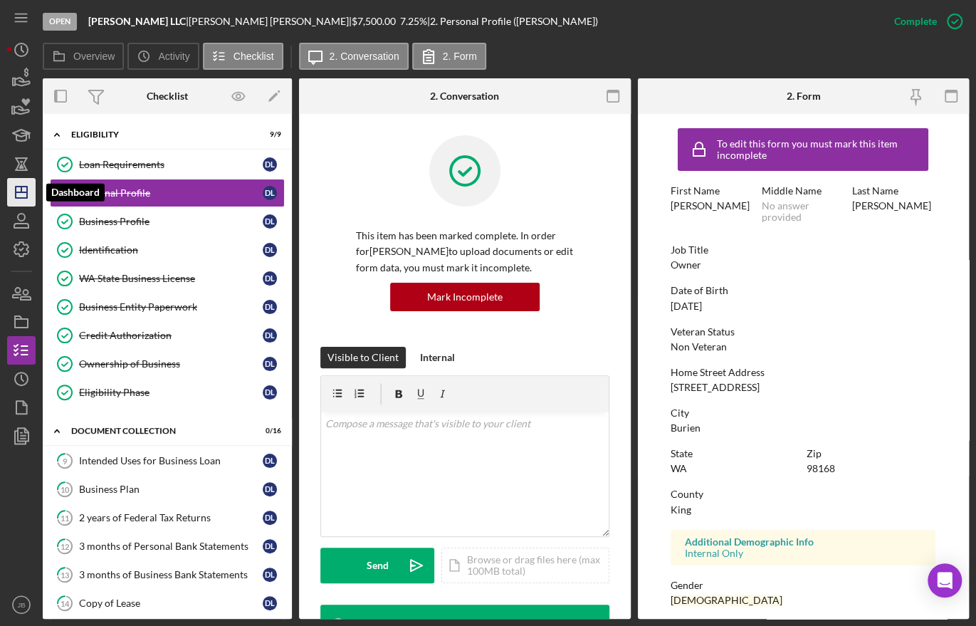
click at [23, 191] on icon "Icon/Dashboard" at bounding box center [22, 192] width 36 height 36
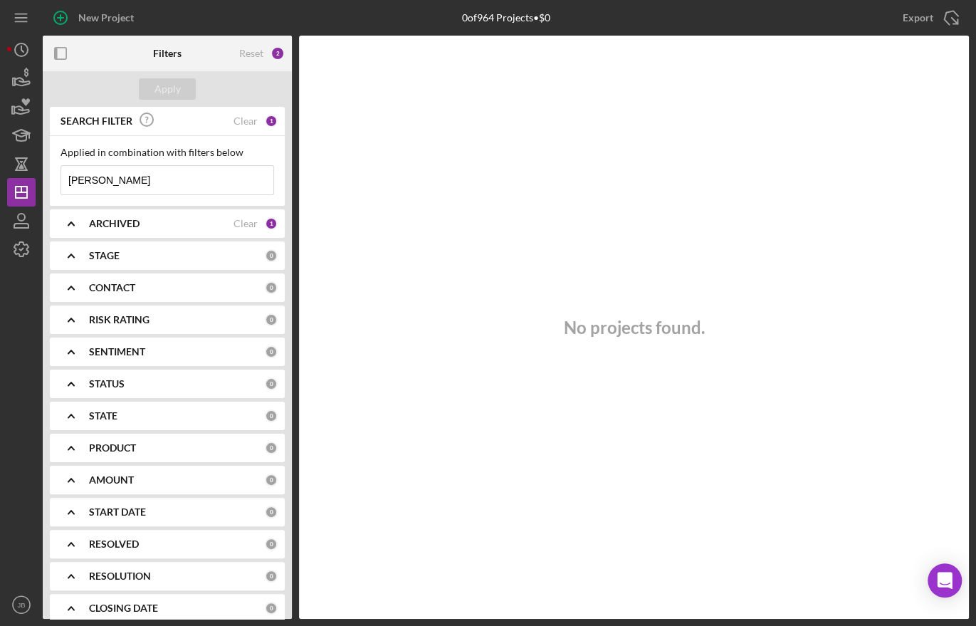
drag, startPoint x: 144, startPoint y: 172, endPoint x: 48, endPoint y: 186, distance: 96.5
click at [62, 186] on input "[PERSON_NAME]" at bounding box center [167, 180] width 212 height 28
click at [165, 78] on div "Apply" at bounding box center [167, 89] width 249 height 36
click at [162, 80] on div "Apply" at bounding box center [167, 88] width 26 height 21
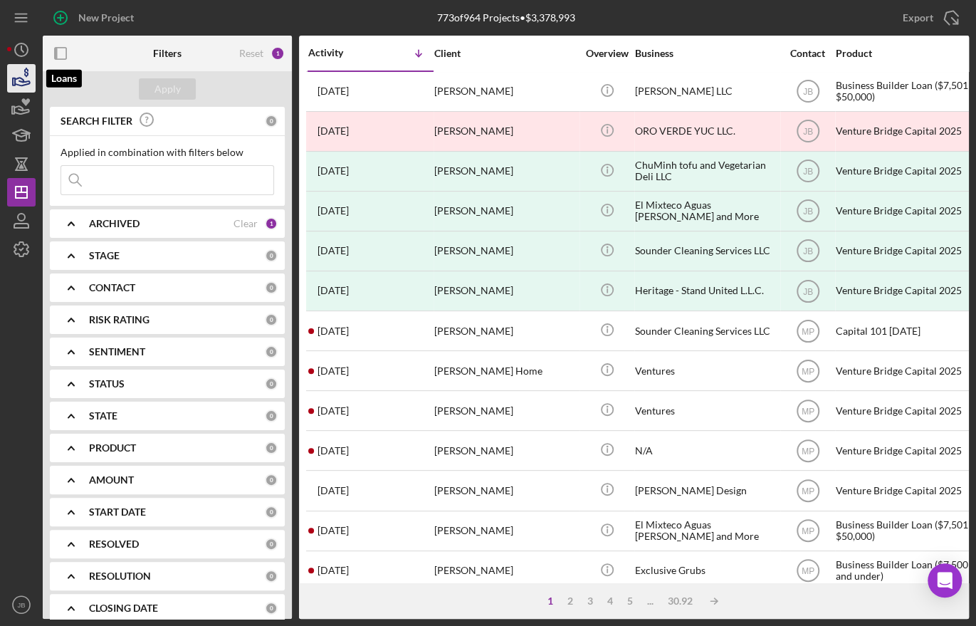
click at [16, 75] on icon "button" at bounding box center [22, 79] width 36 height 36
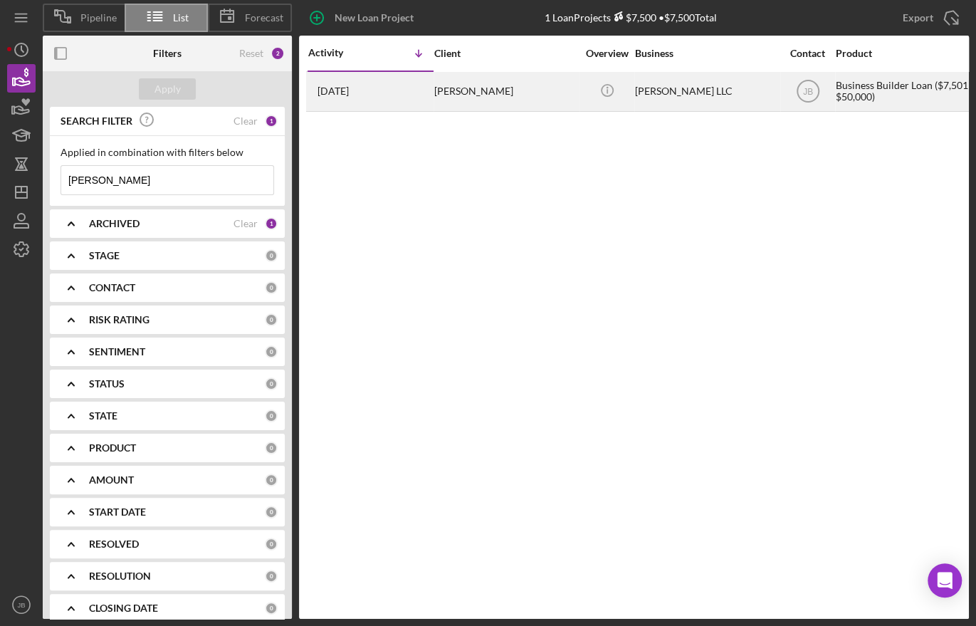
click at [448, 80] on div "[PERSON_NAME]" at bounding box center [505, 92] width 142 height 38
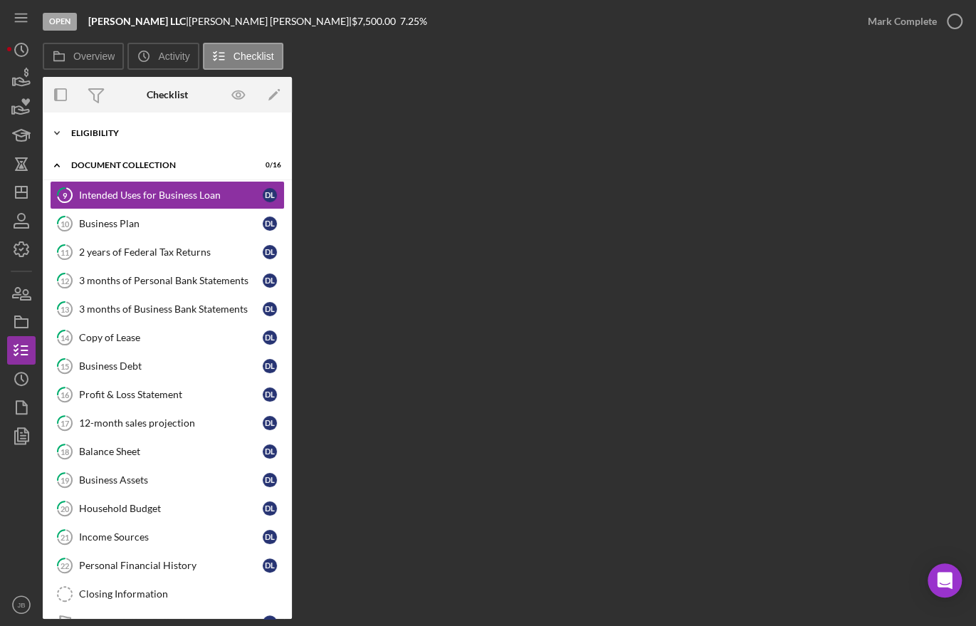
click at [115, 125] on div "Icon/Expander Eligibility 9 / 9" at bounding box center [167, 133] width 249 height 28
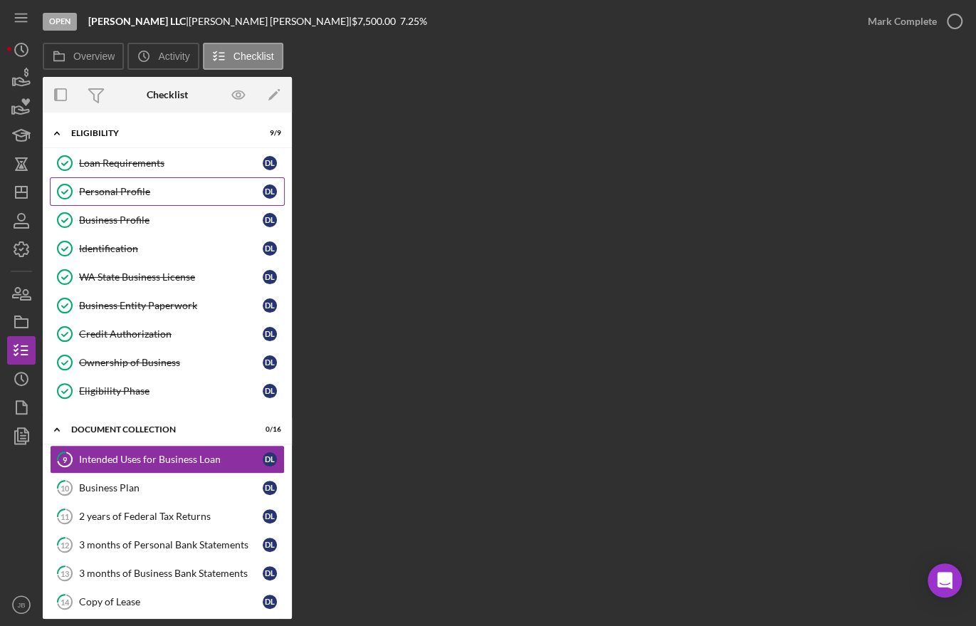
click at [120, 186] on div "Personal Profile" at bounding box center [171, 191] width 184 height 11
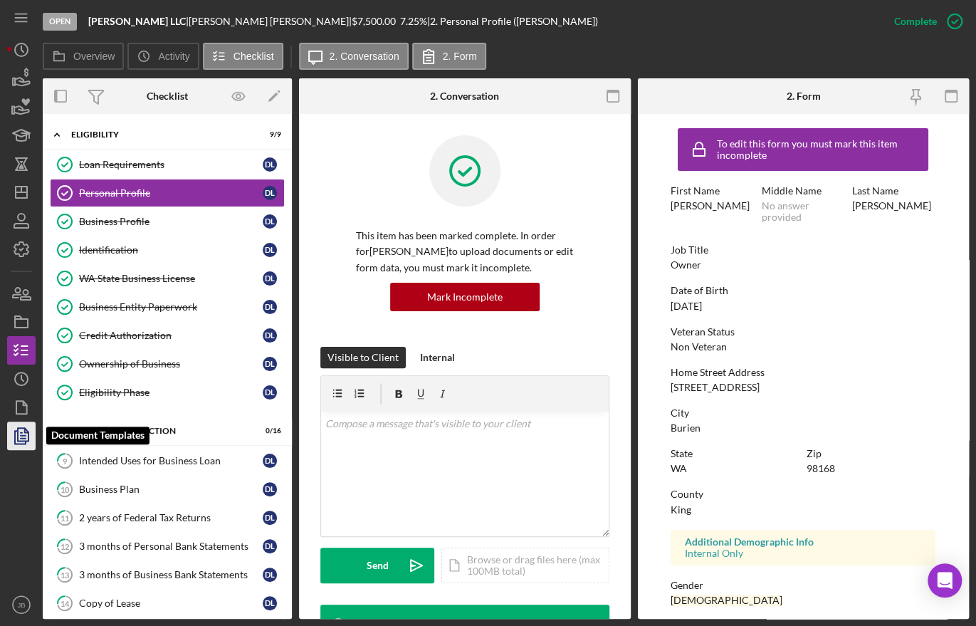
click at [18, 429] on polygon "button" at bounding box center [23, 434] width 11 height 13
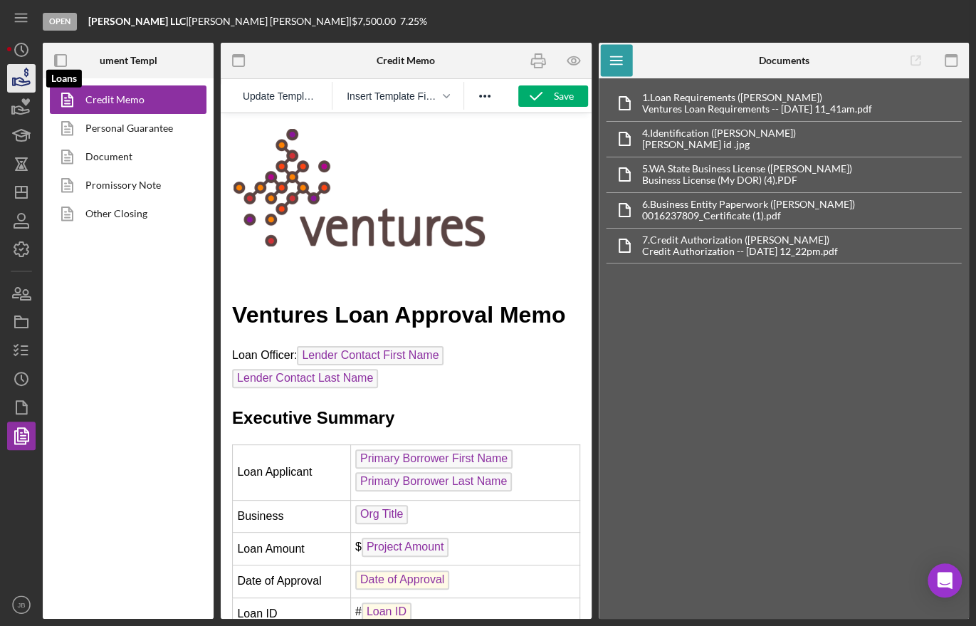
click at [13, 81] on polygon "button" at bounding box center [14, 81] width 2 height 7
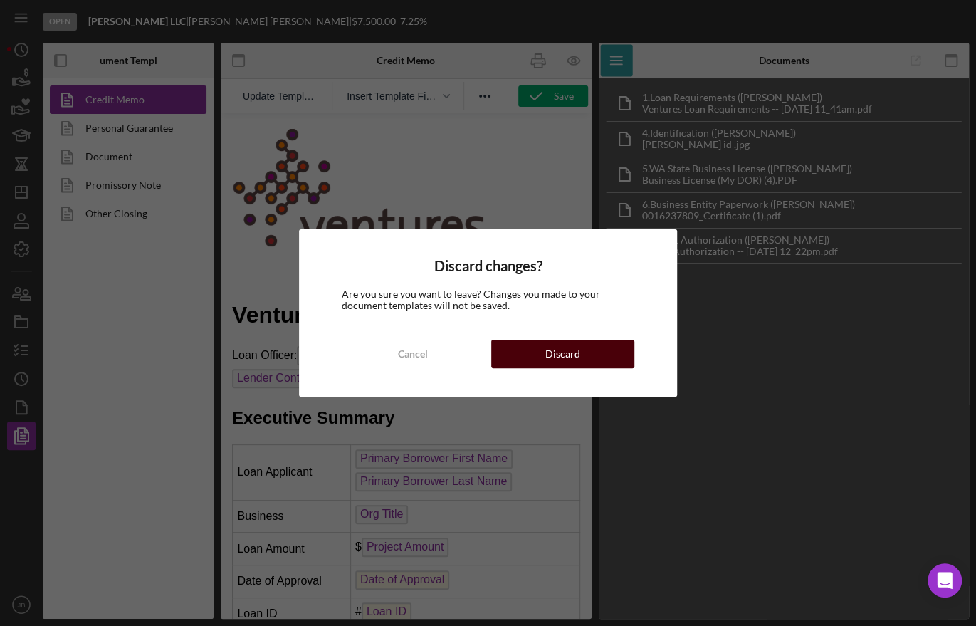
click at [508, 350] on button "Discard" at bounding box center [562, 354] width 143 height 28
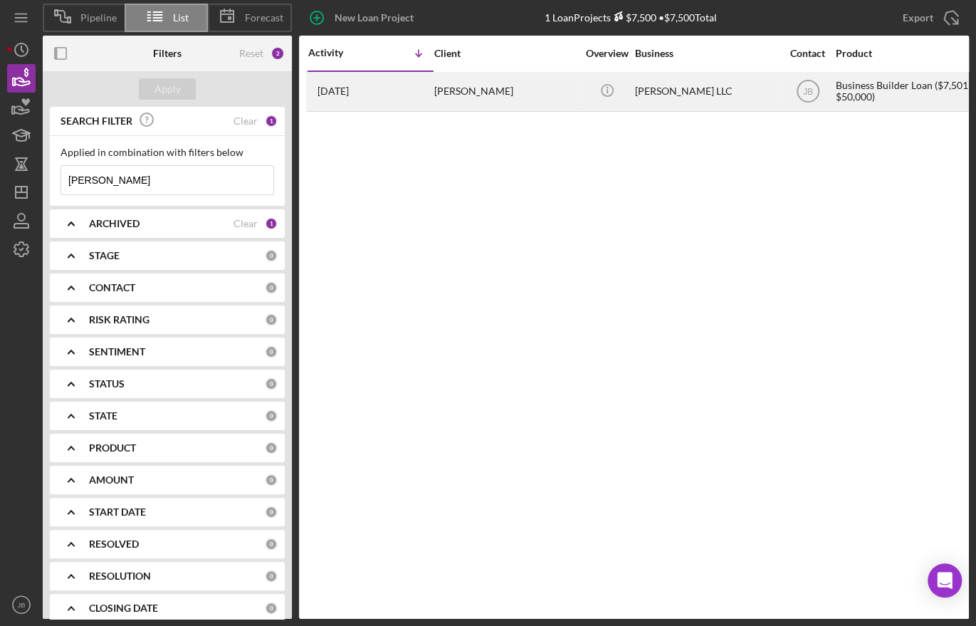
click at [505, 93] on div "[PERSON_NAME]" at bounding box center [505, 92] width 142 height 38
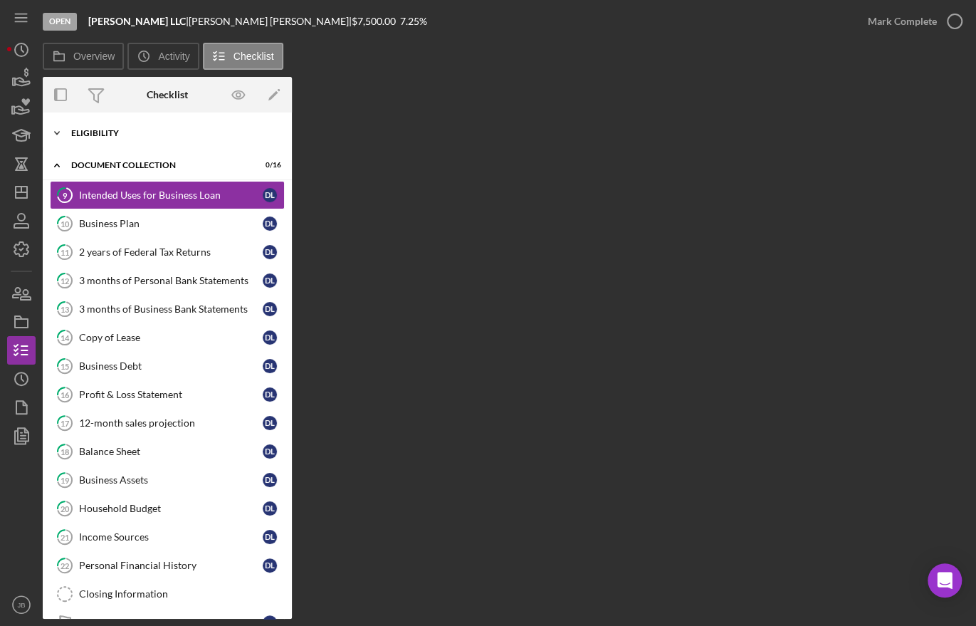
click at [140, 129] on div "Eligibility" at bounding box center [172, 133] width 203 height 9
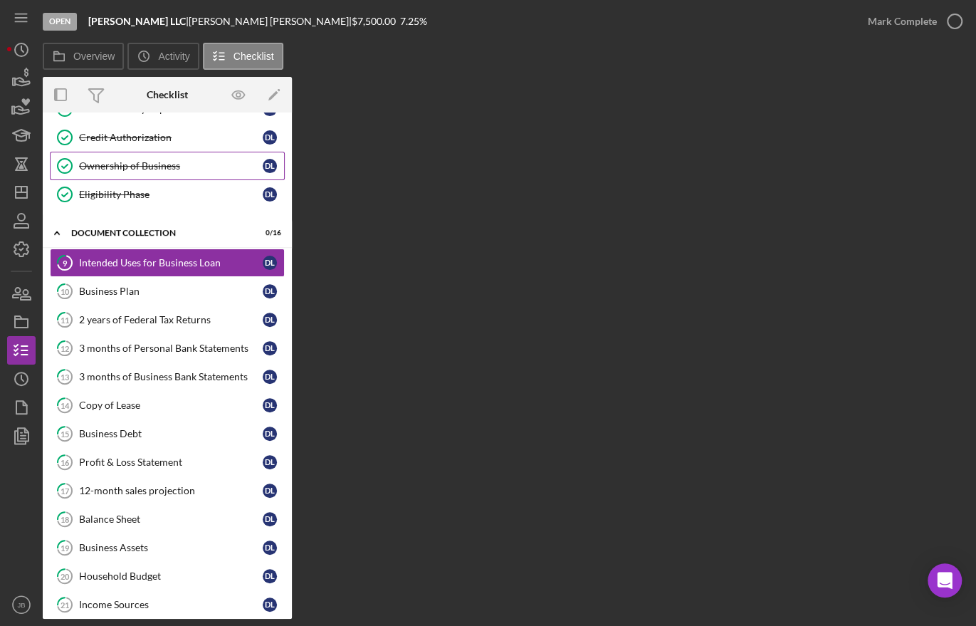
scroll to position [291, 0]
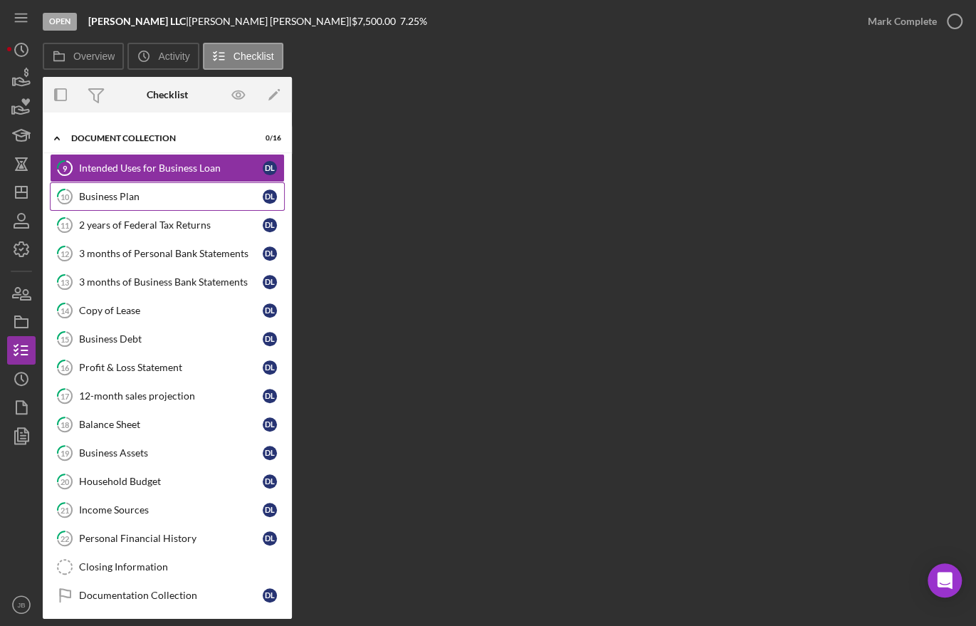
click at [186, 201] on link "10 Business Plan D L" at bounding box center [167, 196] width 235 height 28
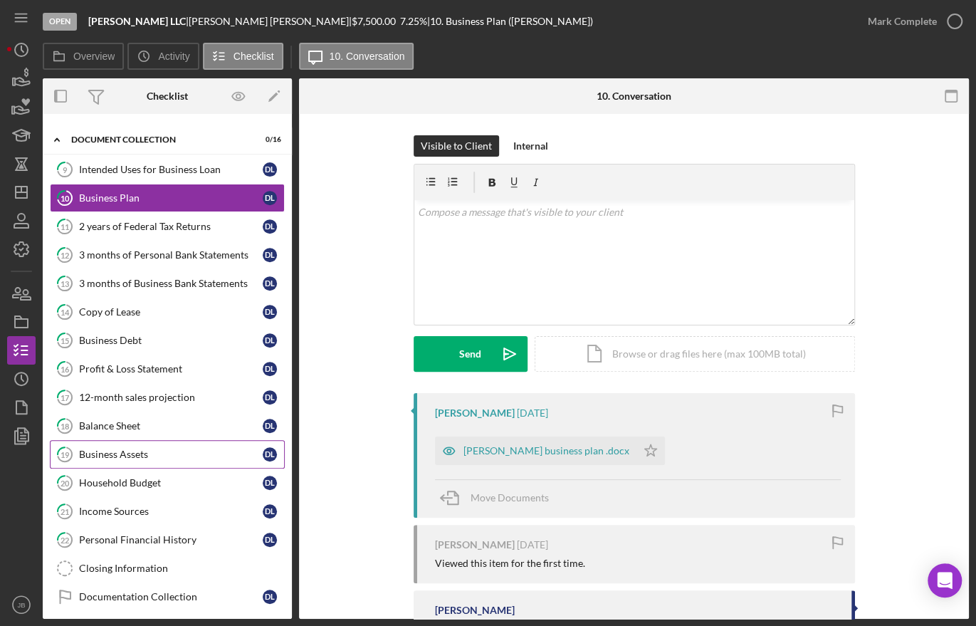
scroll to position [293, 0]
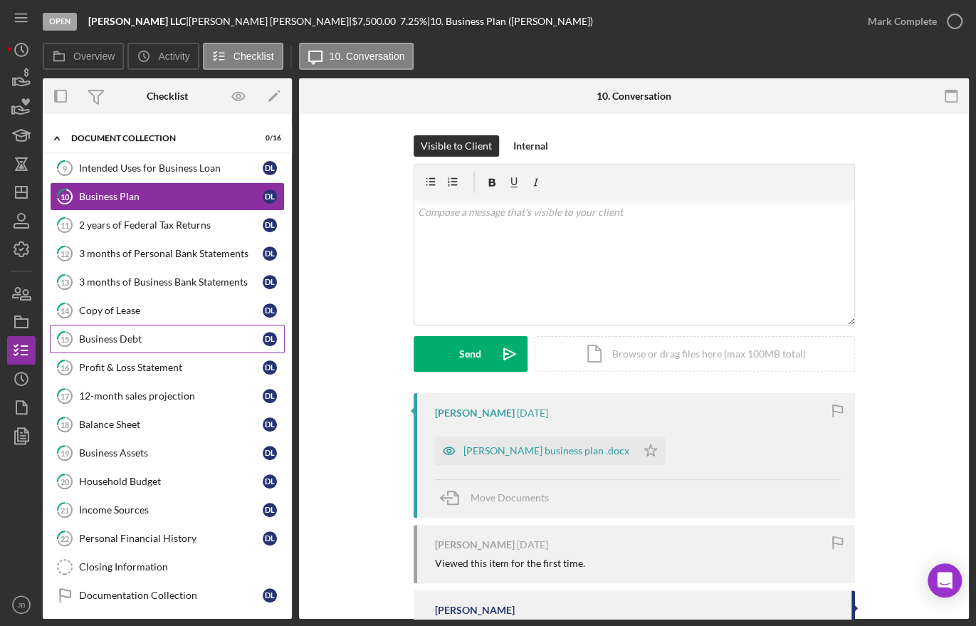
click at [148, 340] on div "Business Debt" at bounding box center [171, 338] width 184 height 11
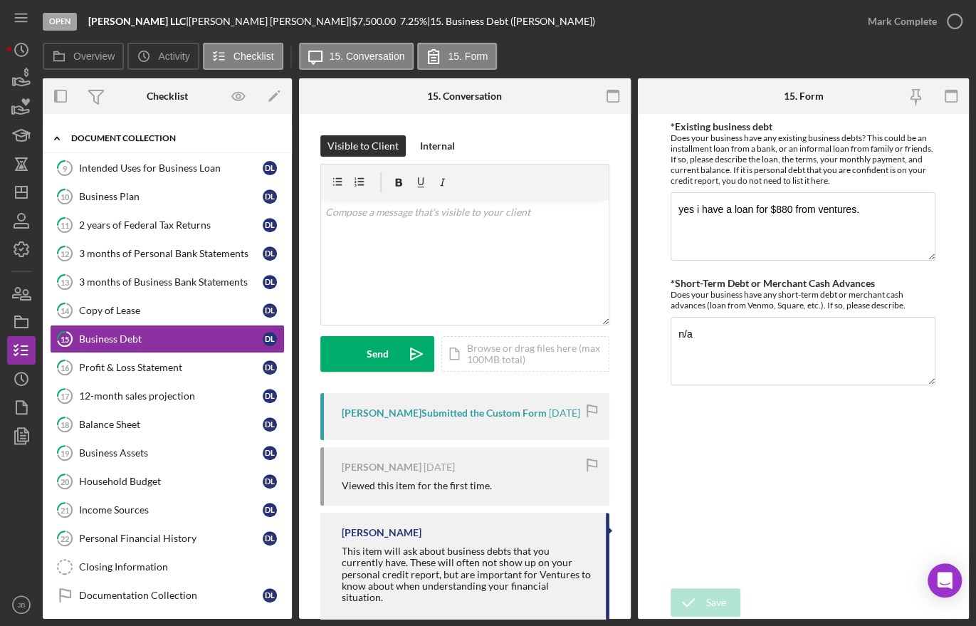
click at [73, 134] on div "Document Collection" at bounding box center [172, 138] width 203 height 9
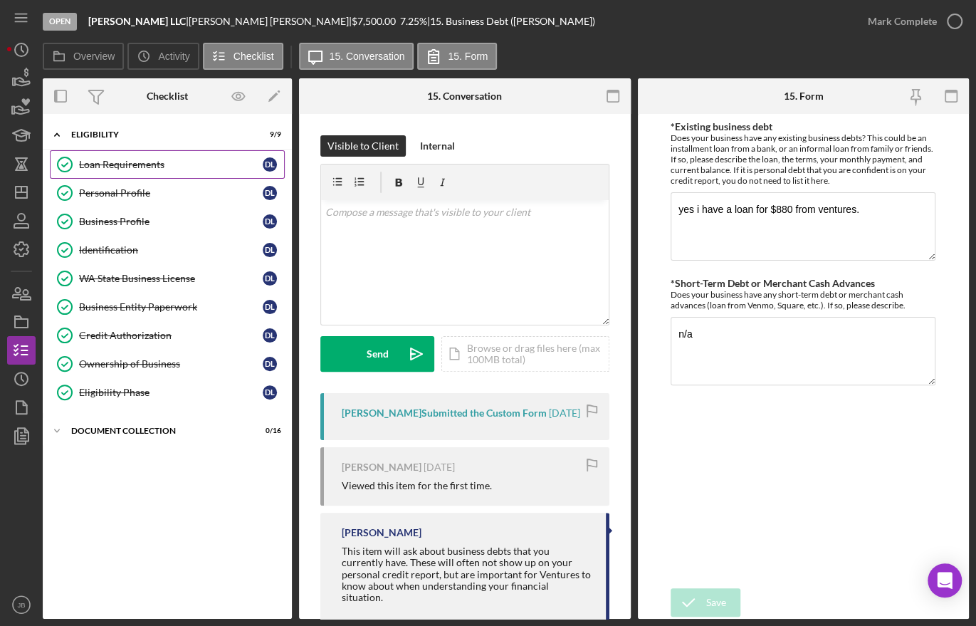
click at [170, 167] on div "Loan Requirements" at bounding box center [171, 164] width 184 height 11
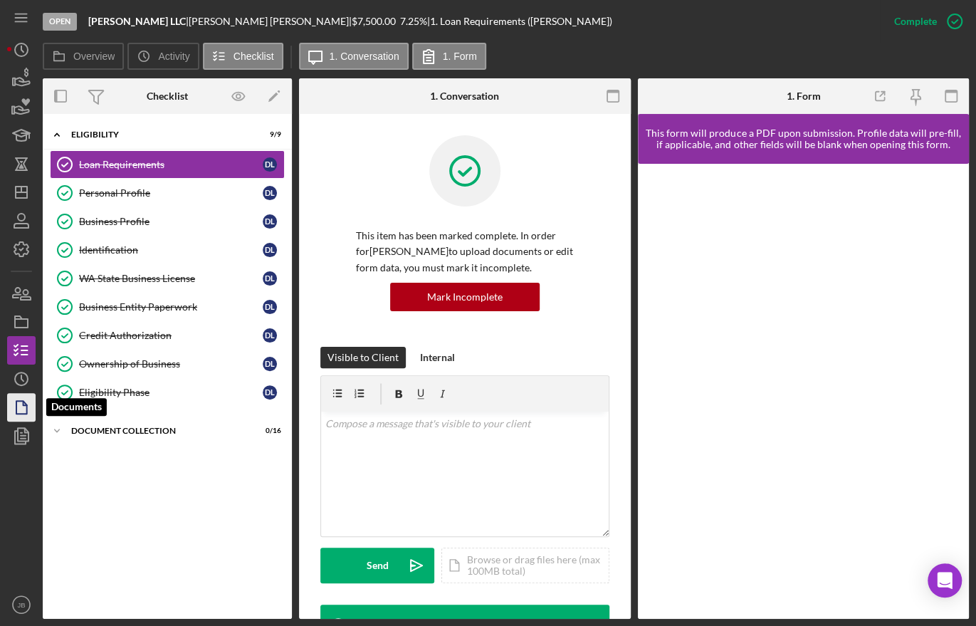
click at [17, 404] on icon "button" at bounding box center [22, 407] width 36 height 36
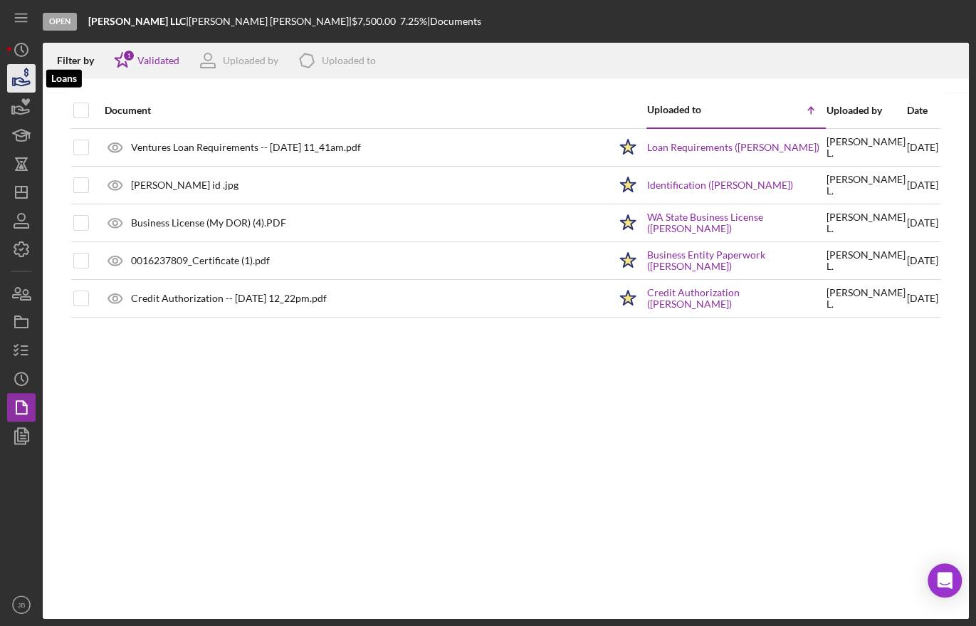
click at [22, 83] on icon "button" at bounding box center [22, 79] width 36 height 36
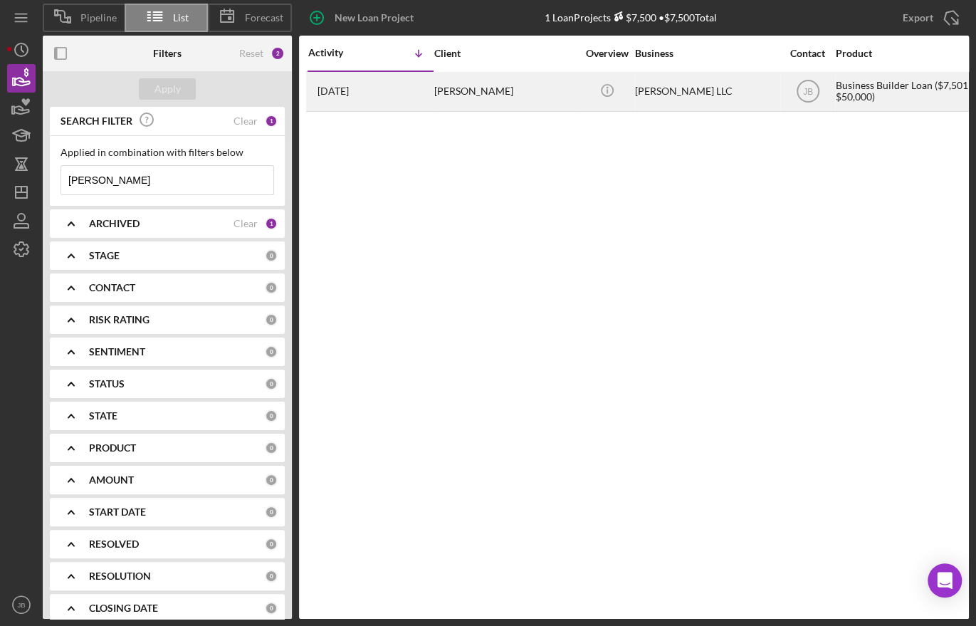
click at [501, 93] on div "[PERSON_NAME]" at bounding box center [505, 92] width 142 height 38
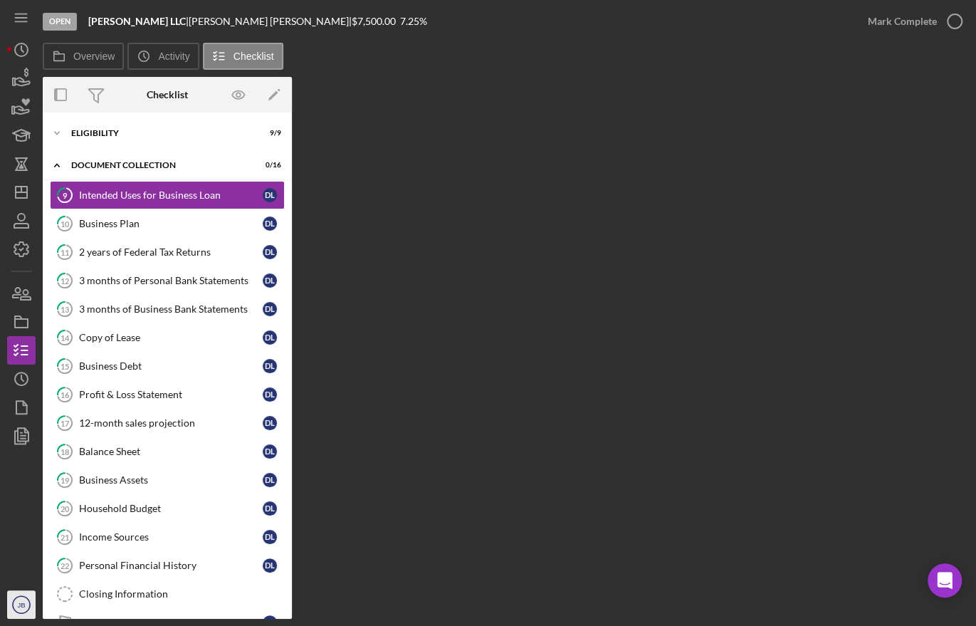
click at [20, 602] on text "JB" at bounding box center [21, 605] width 8 height 8
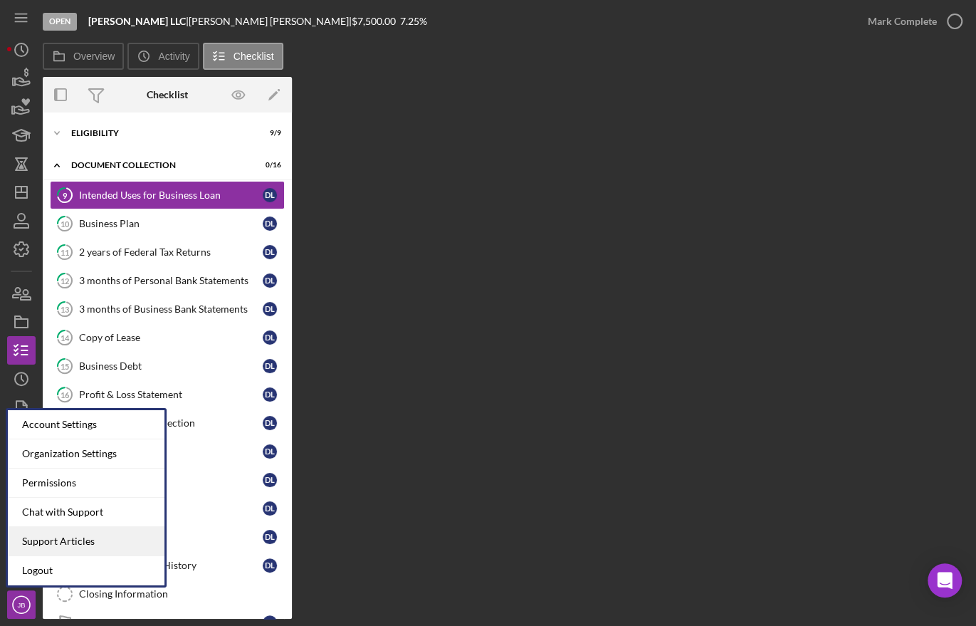
click at [63, 540] on link "Support Articles" at bounding box center [86, 541] width 157 height 29
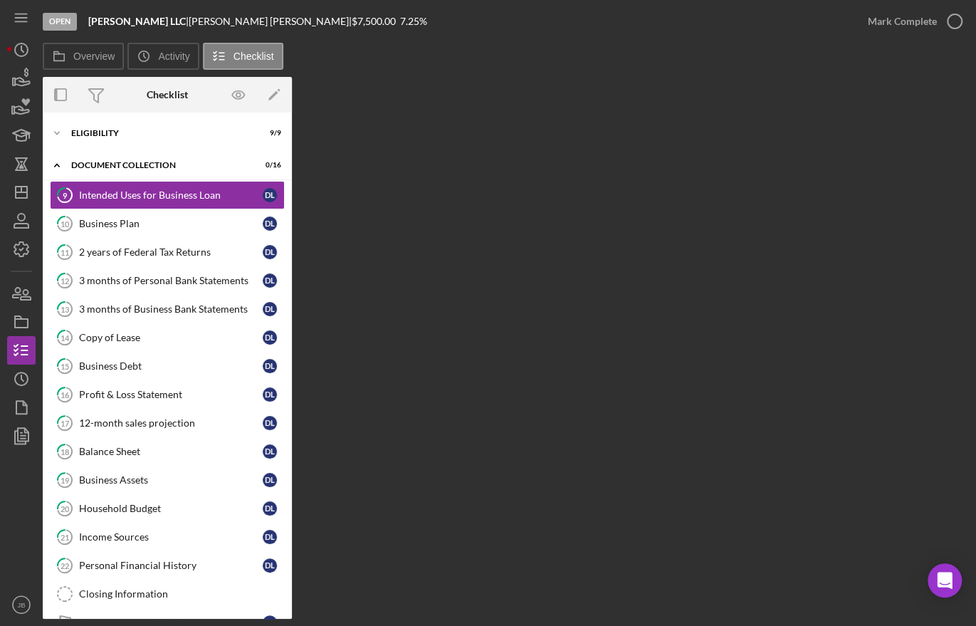
click at [428, 184] on div "Overview Internal Workflow Stage Open Icon/Dropdown Arrow Archive (can unarchiv…" at bounding box center [506, 348] width 926 height 542
click at [111, 134] on div "Eligibility" at bounding box center [172, 133] width 203 height 9
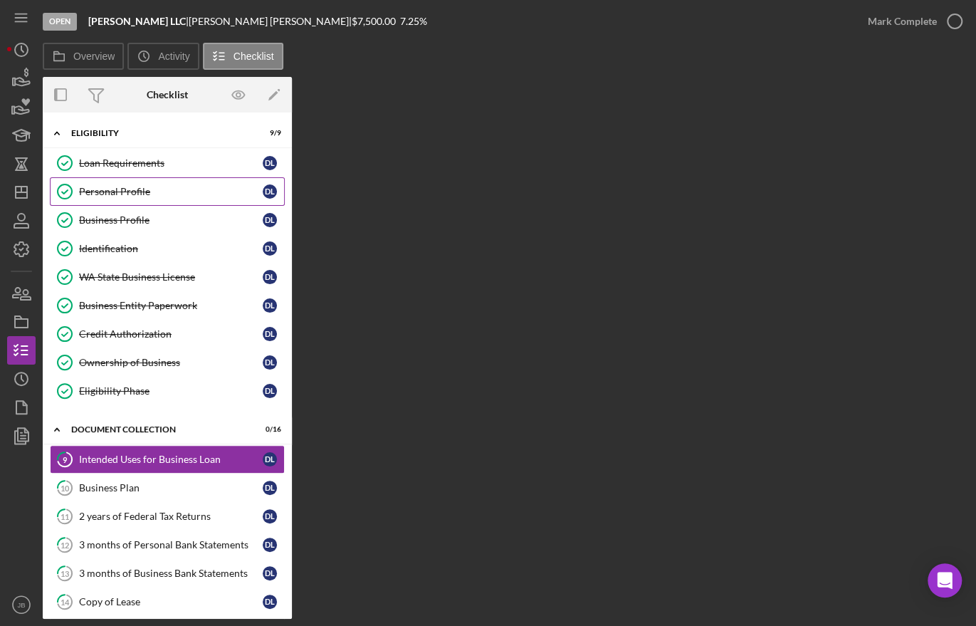
click at [105, 184] on link "Personal Profile Personal Profile D L" at bounding box center [167, 191] width 235 height 28
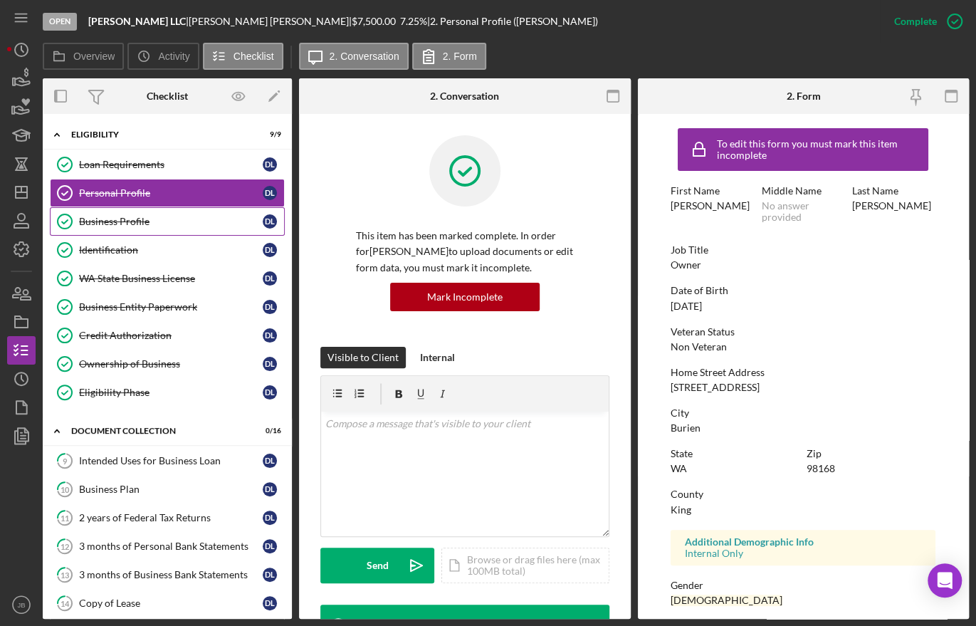
click at [107, 216] on div "Business Profile" at bounding box center [171, 221] width 184 height 11
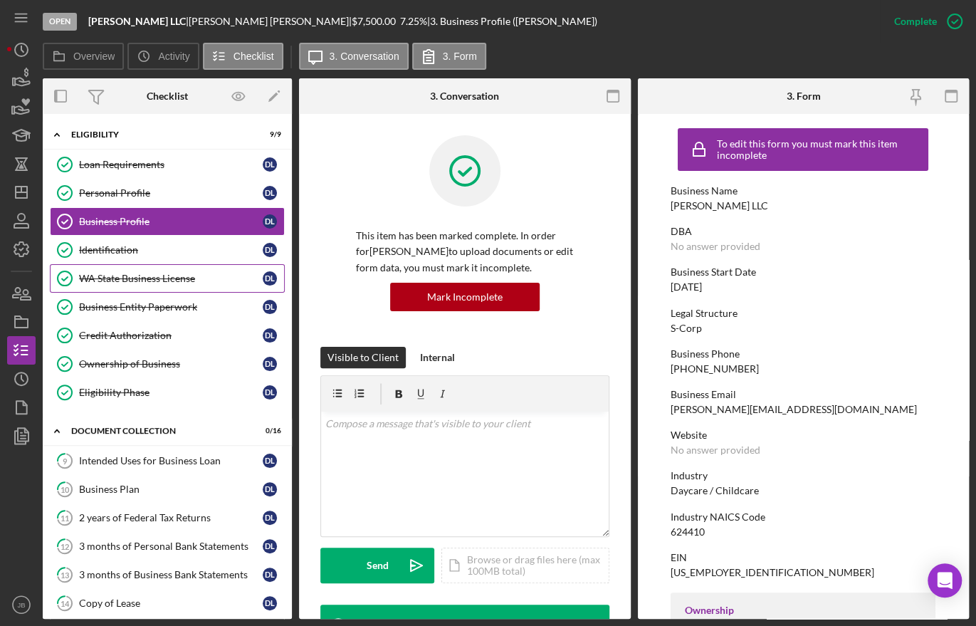
click at [135, 274] on div "WA State Business License" at bounding box center [171, 278] width 184 height 11
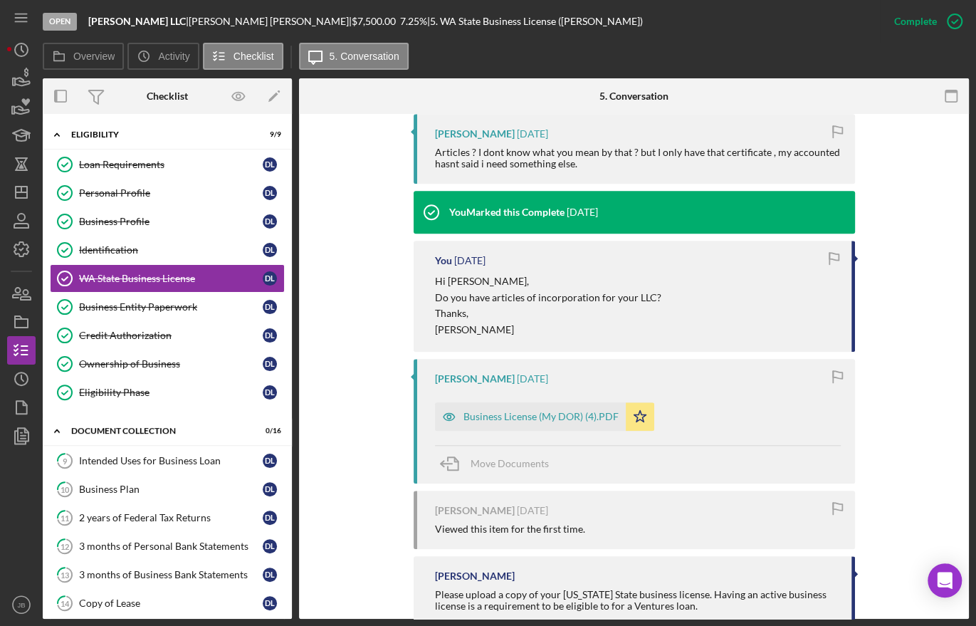
scroll to position [614, 0]
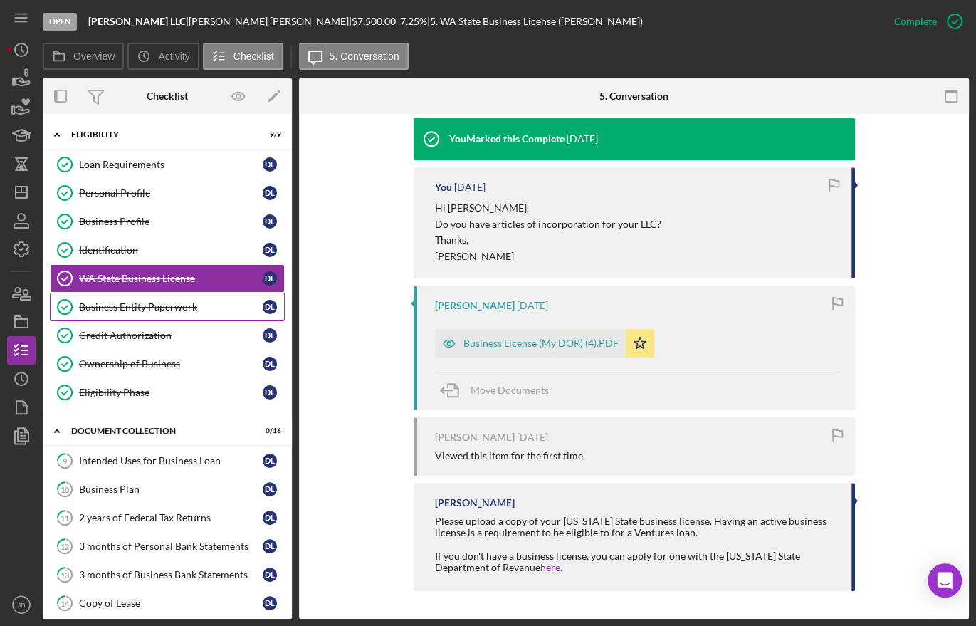
click at [156, 301] on div "Business Entity Paperwork" at bounding box center [171, 306] width 184 height 11
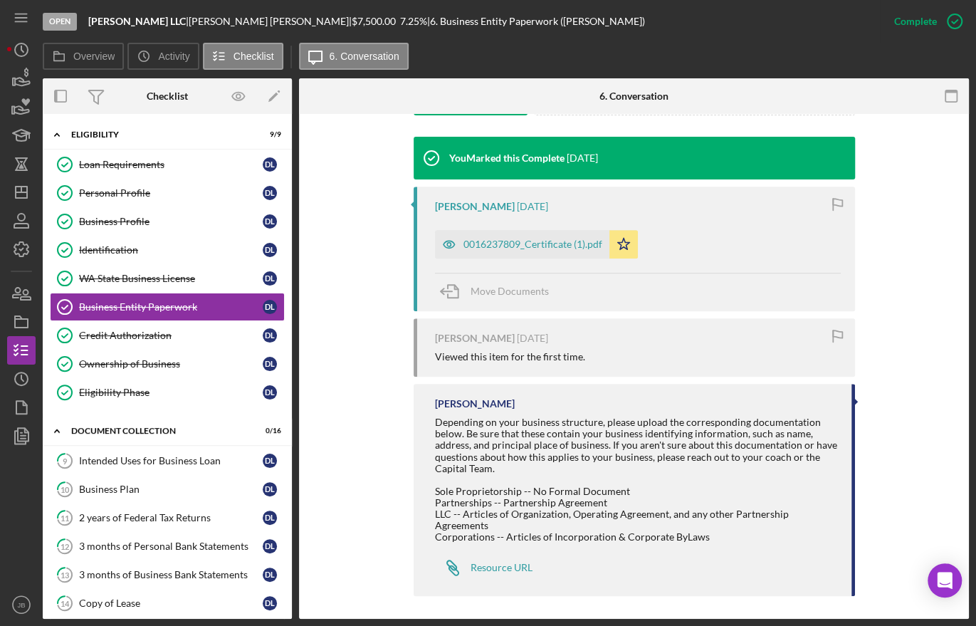
scroll to position [457, 0]
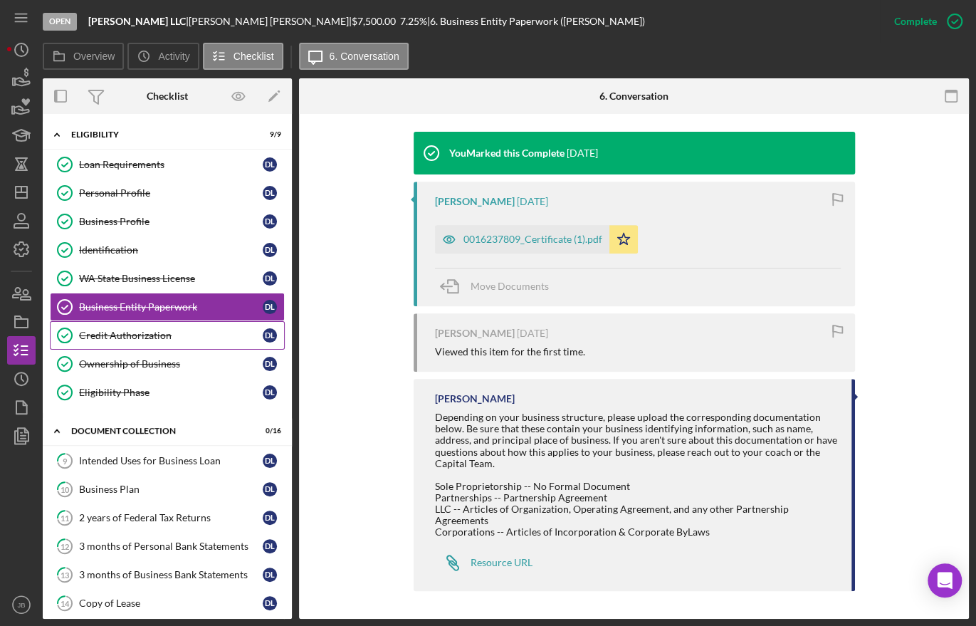
click at [125, 337] on div "Credit Authorization" at bounding box center [171, 335] width 184 height 11
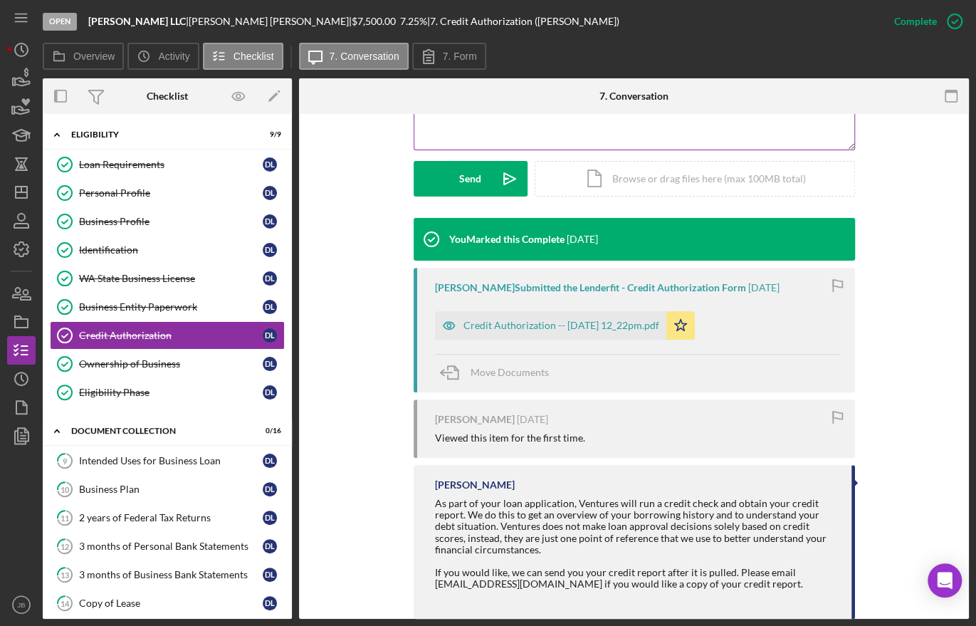
scroll to position [395, 0]
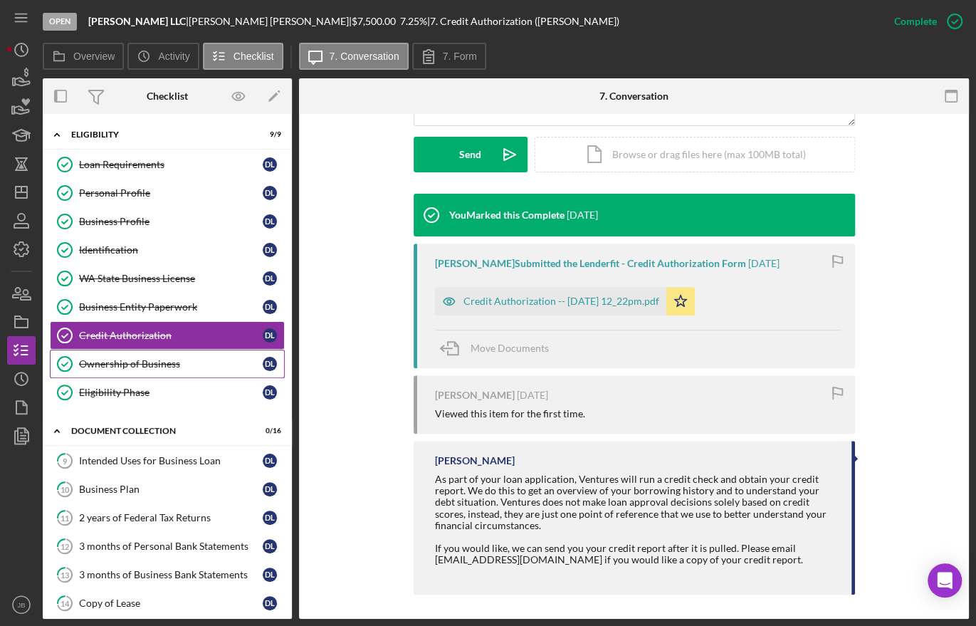
click at [122, 358] on div "Ownership of Business" at bounding box center [171, 363] width 184 height 11
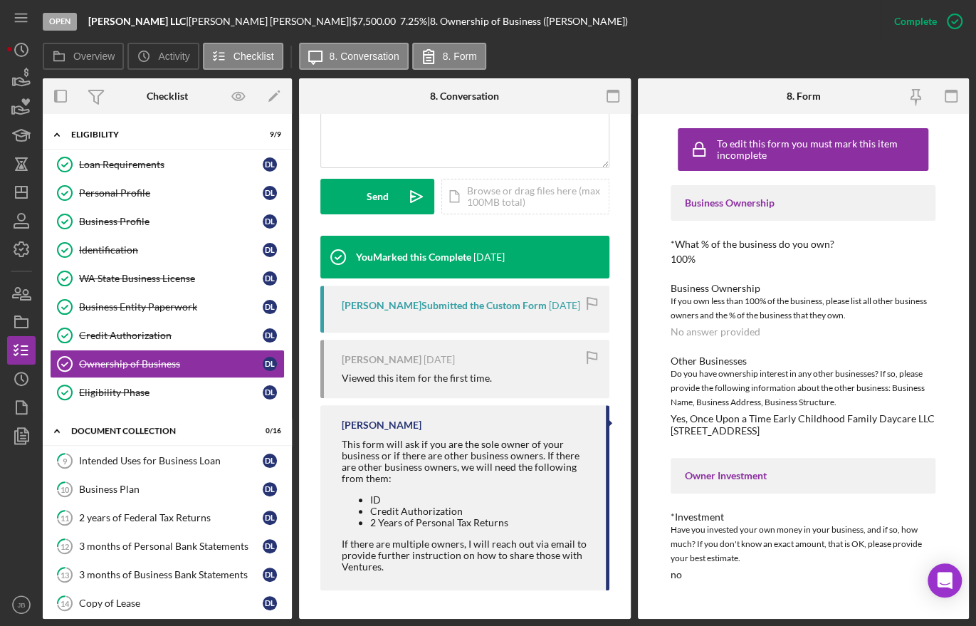
scroll to position [380, 0]
click at [166, 485] on div "Business Plan" at bounding box center [171, 488] width 184 height 11
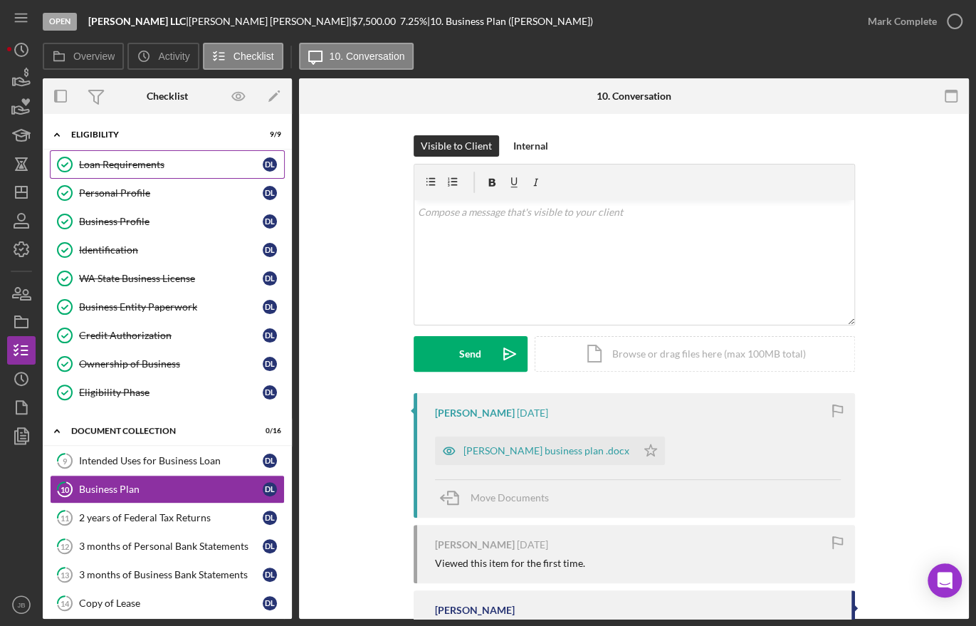
click at [170, 164] on div "Loan Requirements" at bounding box center [171, 164] width 184 height 11
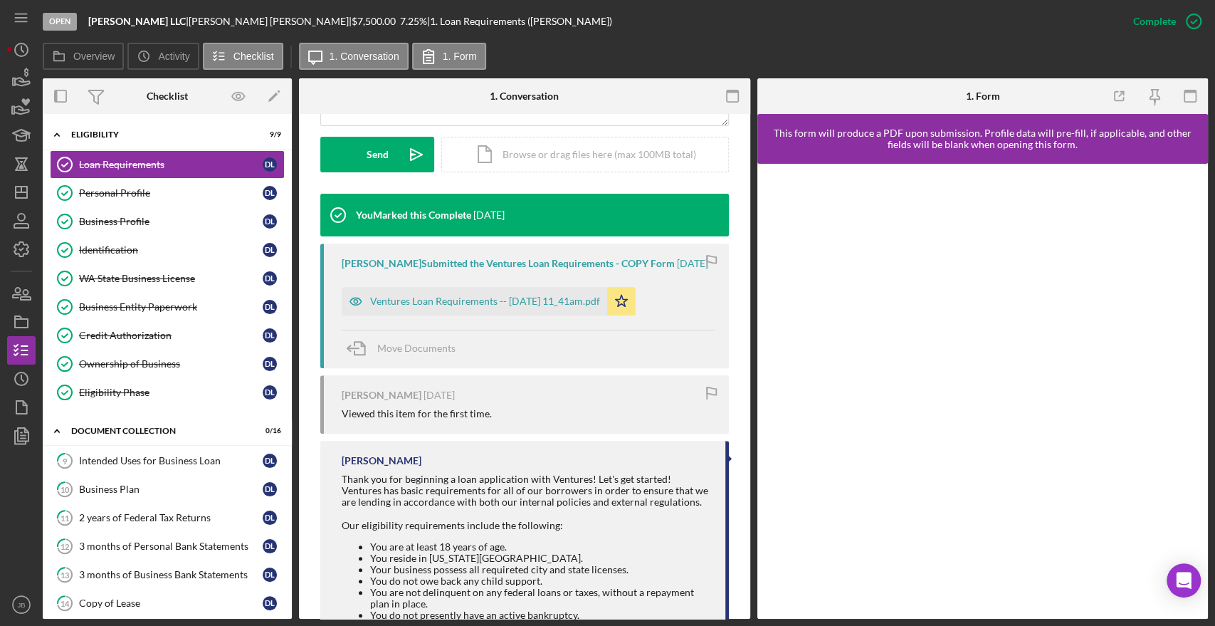
scroll to position [379, 0]
